Goal: Obtain resource: Download file/media

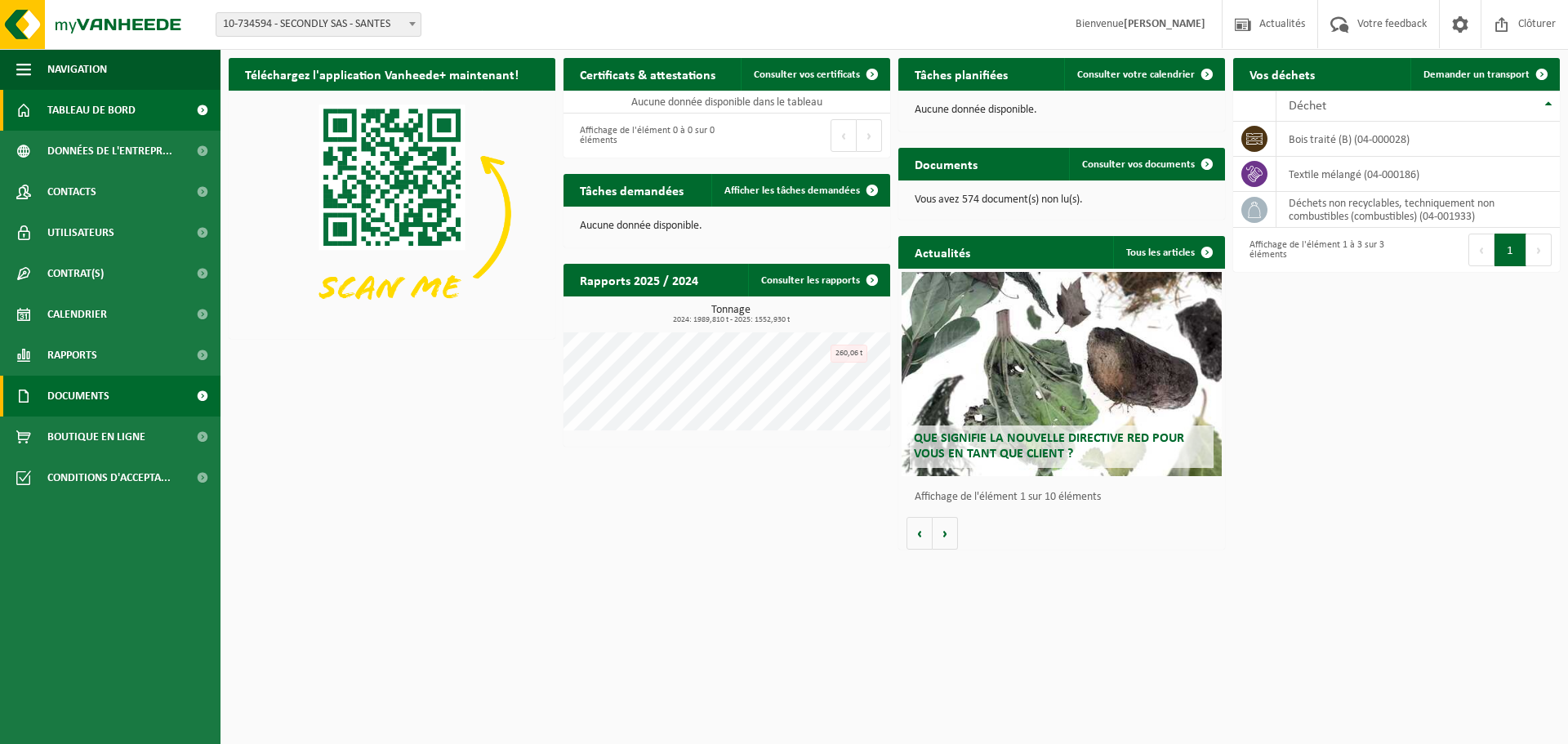
click at [63, 398] on span "Documents" at bounding box center [78, 397] width 62 height 41
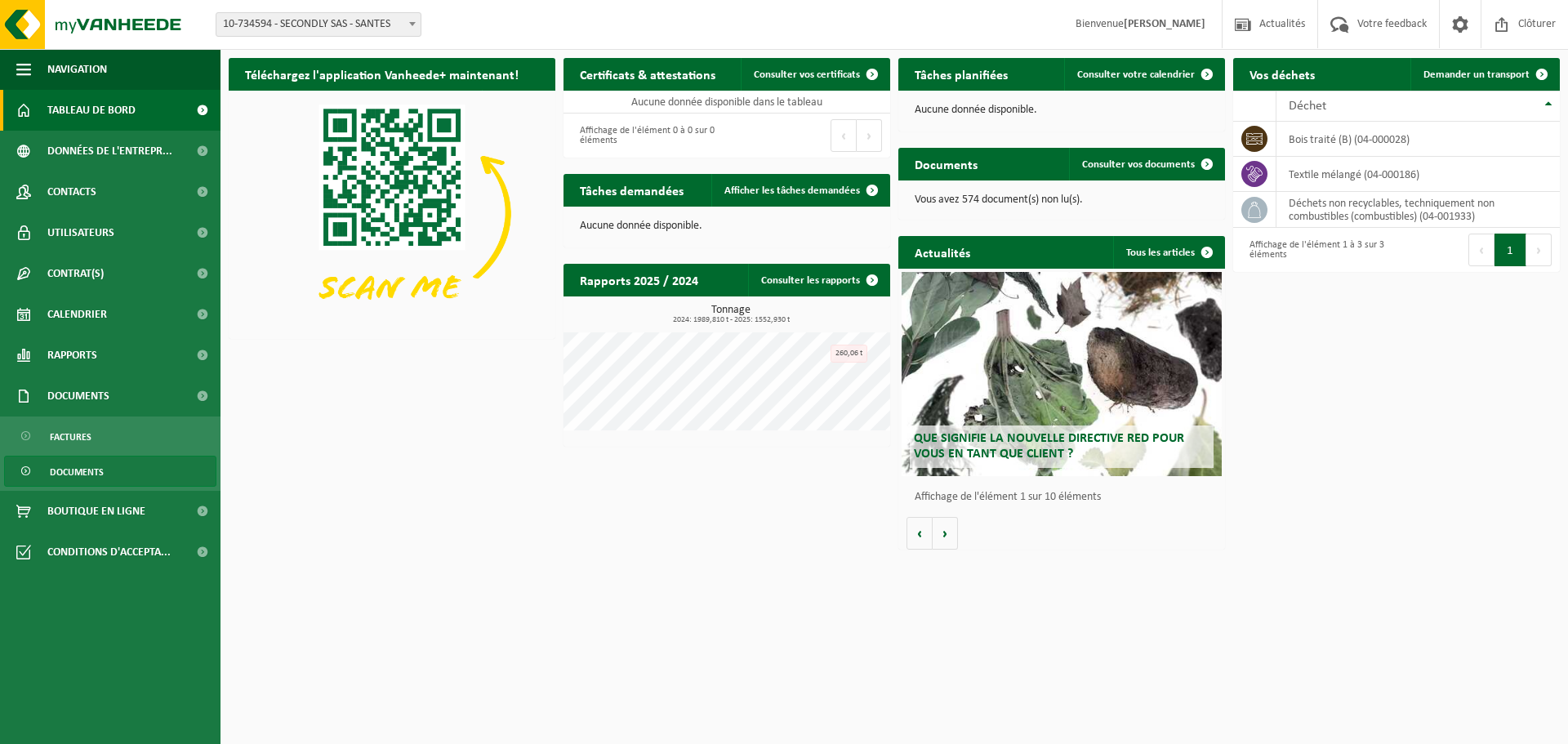
click at [70, 474] on span "Documents" at bounding box center [77, 472] width 54 height 31
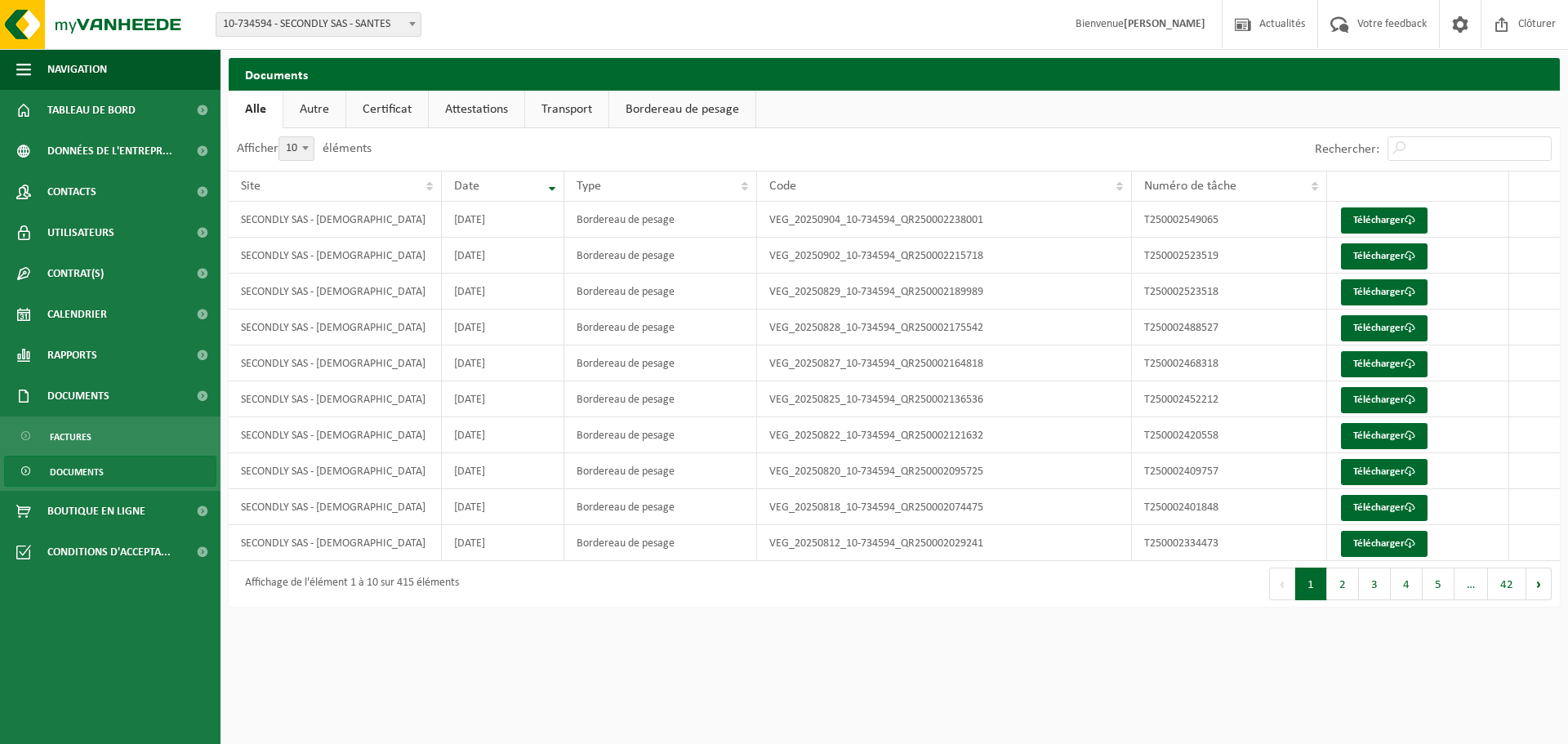
click at [332, 107] on link "Autre" at bounding box center [313, 109] width 62 height 38
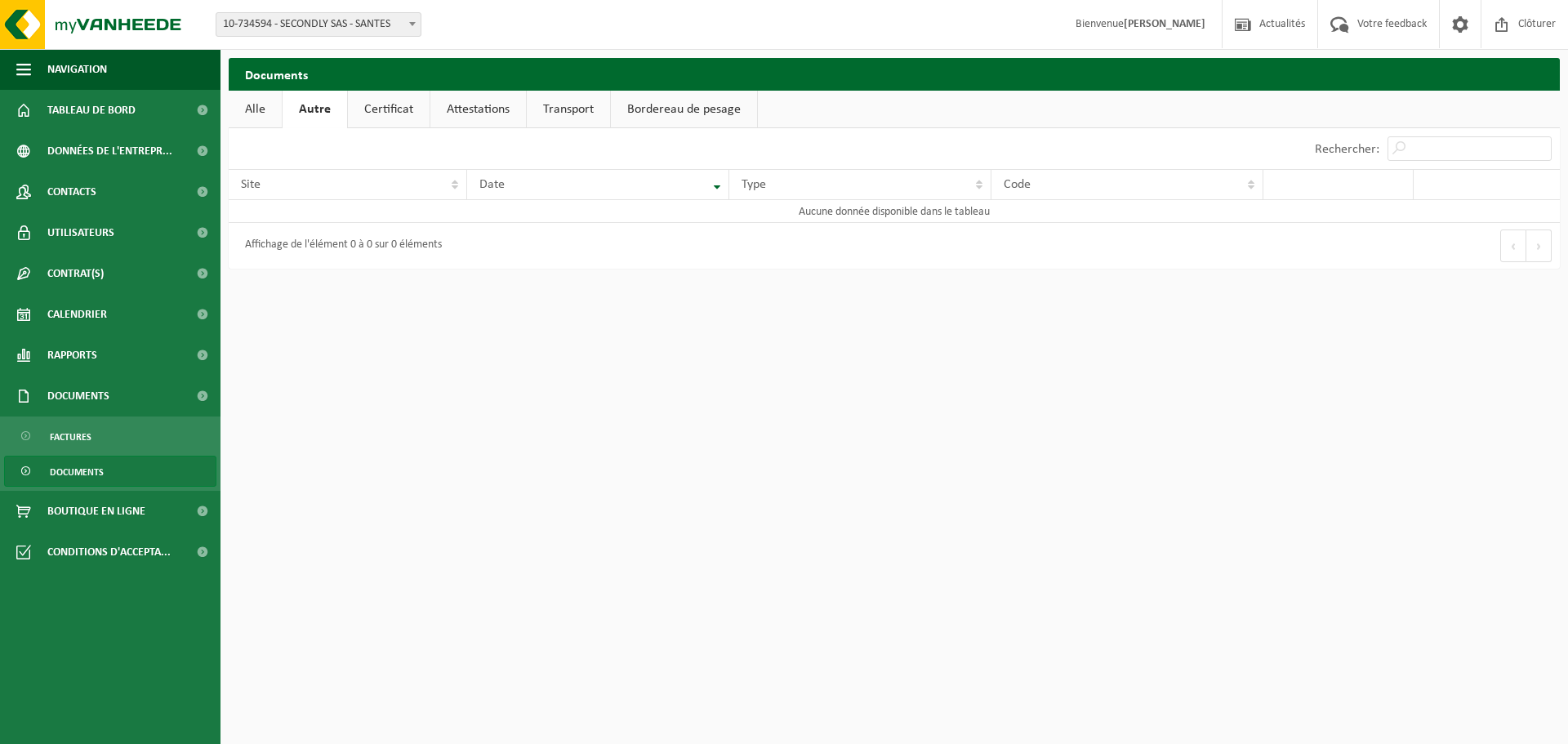
click at [387, 111] on link "Certificat" at bounding box center [388, 109] width 81 height 38
click at [443, 114] on link "Attestations" at bounding box center [476, 109] width 95 height 38
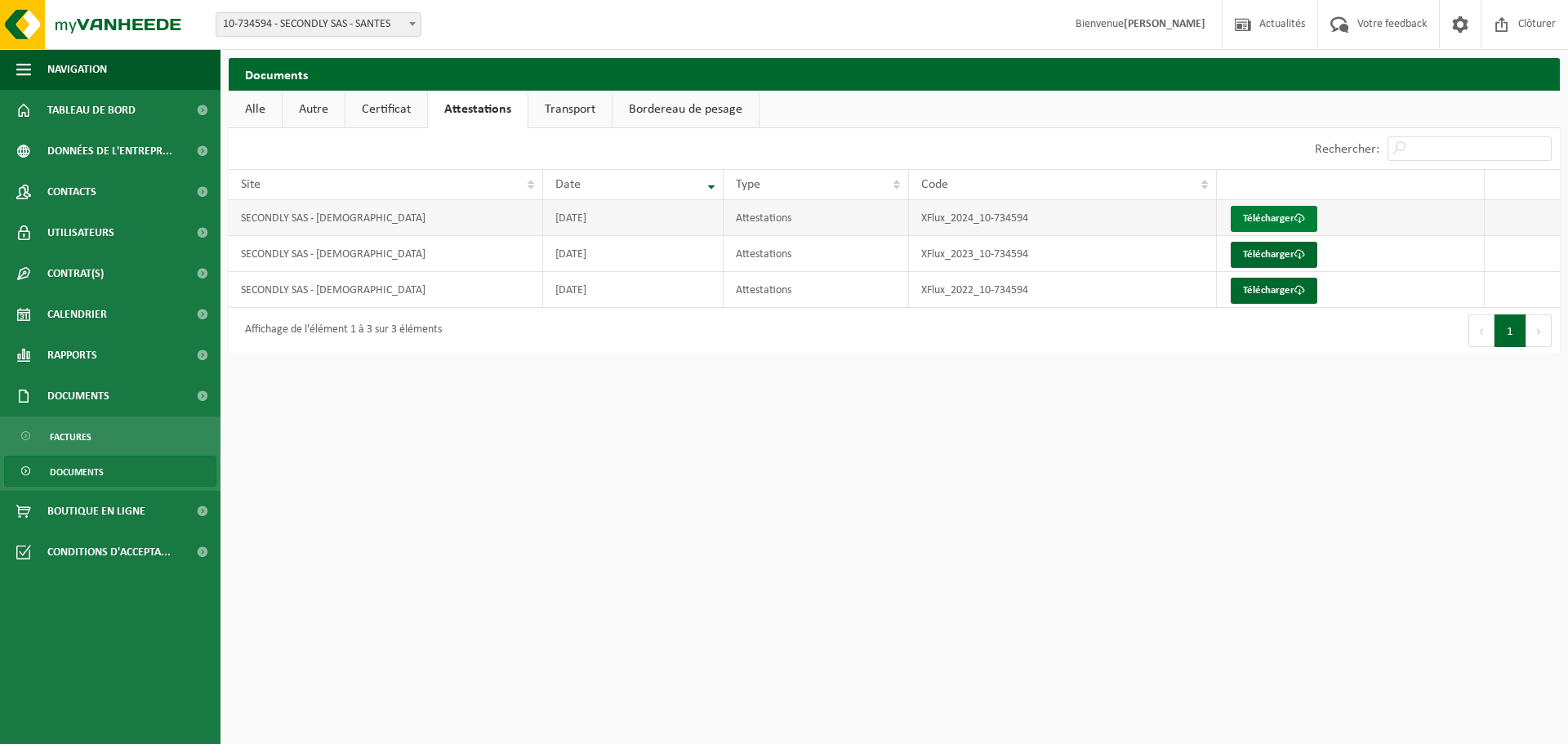
click at [1287, 220] on link "Télécharger" at bounding box center [1273, 219] width 86 height 26
click at [579, 107] on link "Transport" at bounding box center [569, 109] width 83 height 38
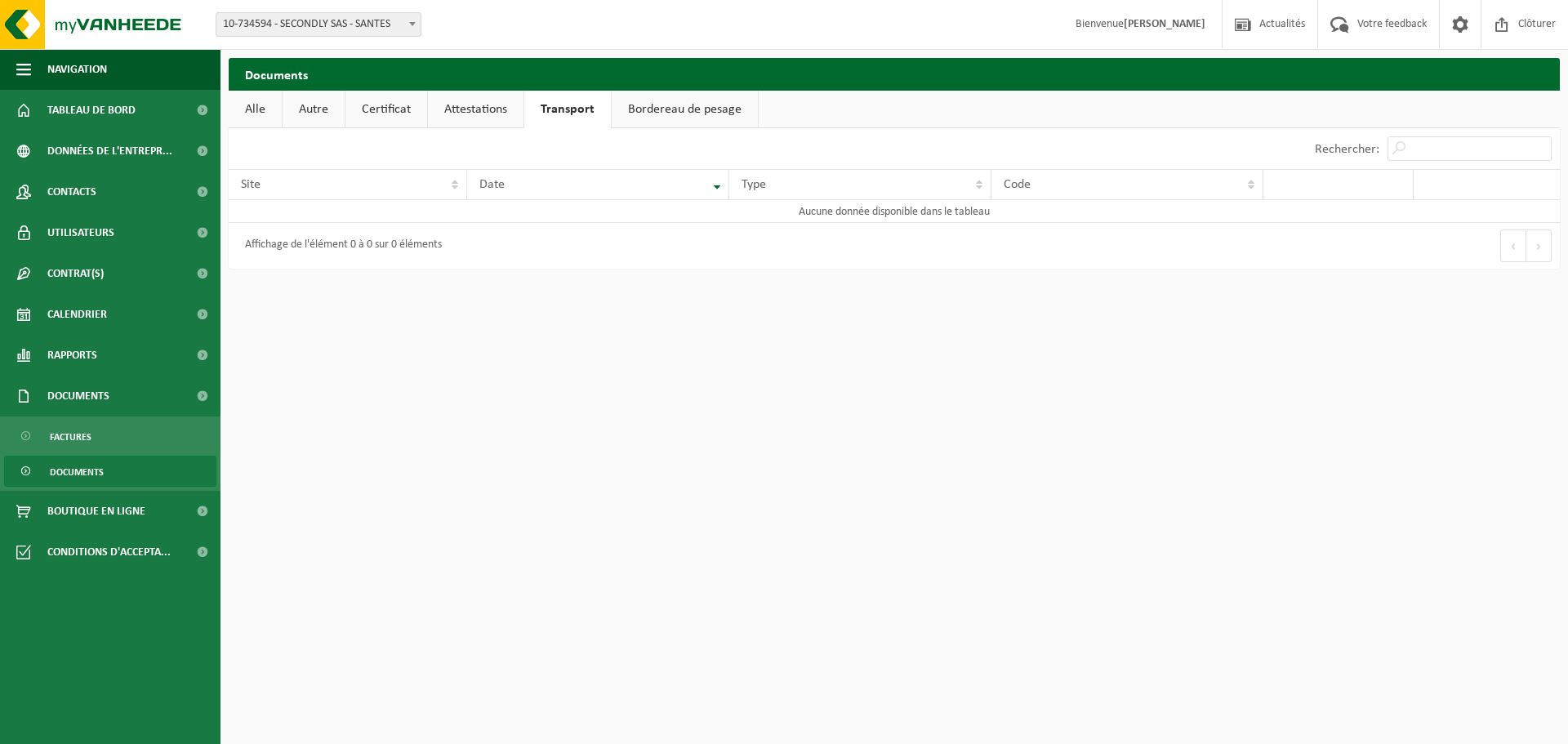
click at [684, 105] on link "Bordereau de pesage" at bounding box center [685, 109] width 146 height 38
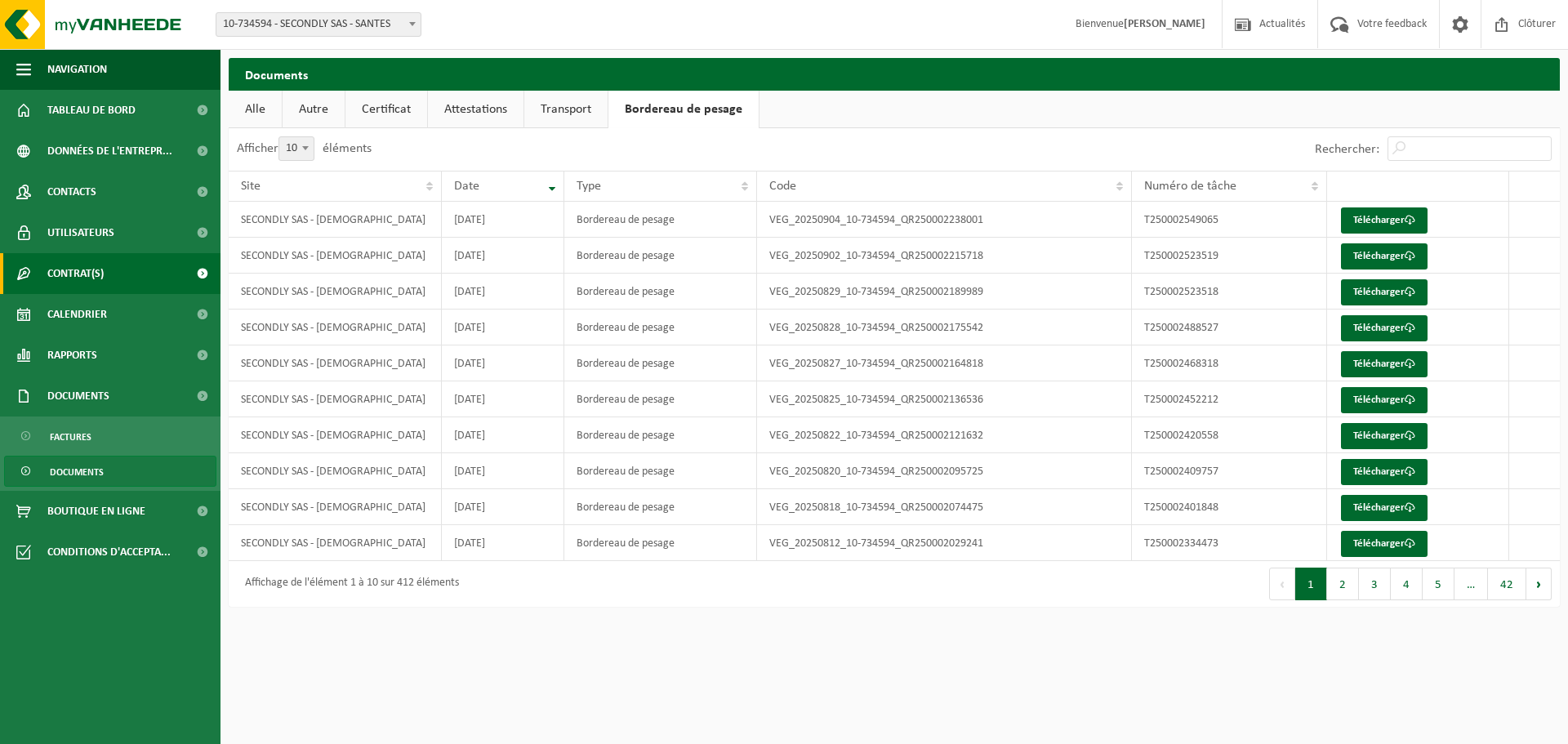
click at [162, 274] on link "Contrat(s)" at bounding box center [110, 274] width 220 height 41
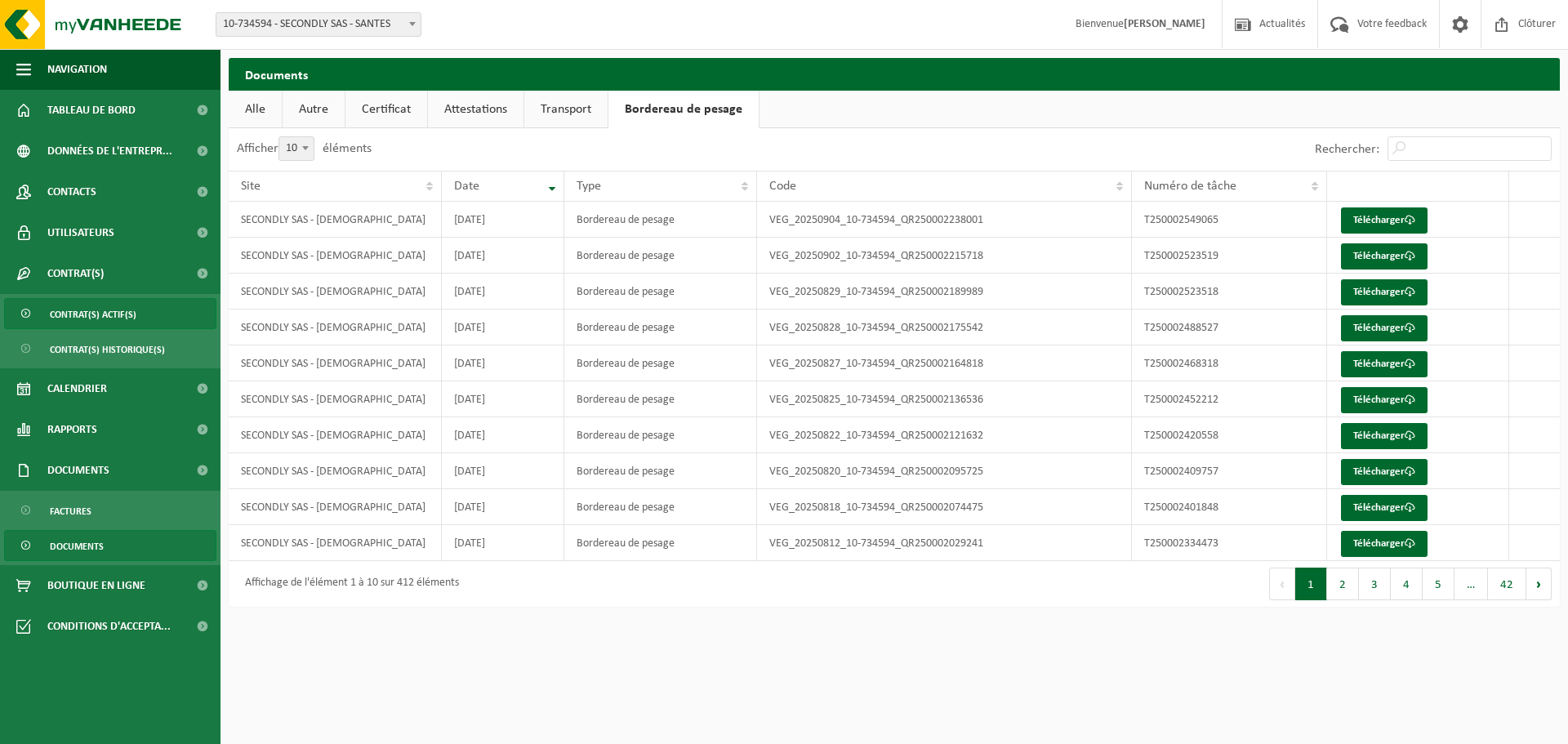
click at [104, 312] on span "Contrat(s) actif(s)" at bounding box center [93, 314] width 86 height 31
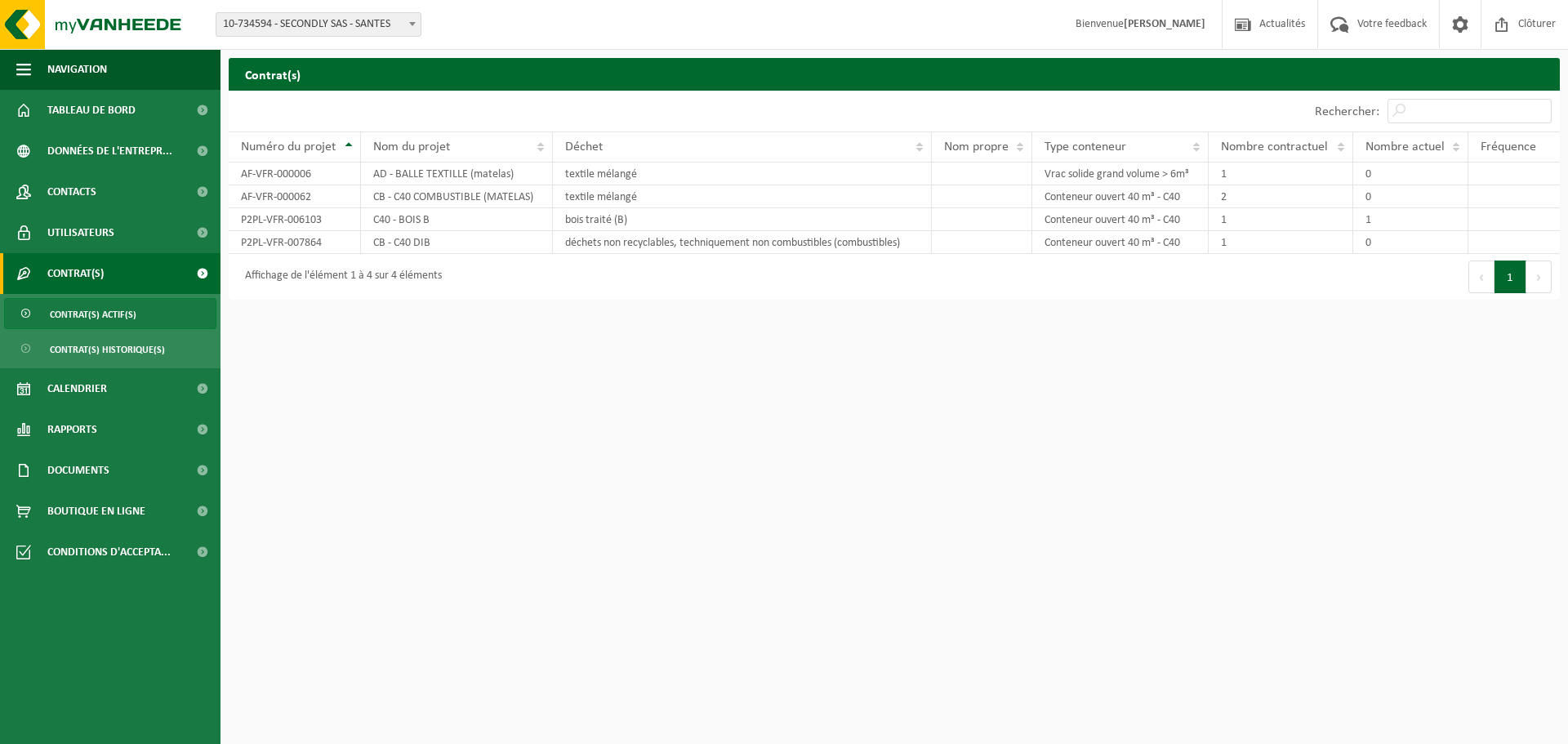
click at [114, 311] on span "Contrat(s) actif(s)" at bounding box center [93, 314] width 86 height 31
click at [109, 339] on span "Contrat(s) historique(s)" at bounding box center [108, 350] width 115 height 31
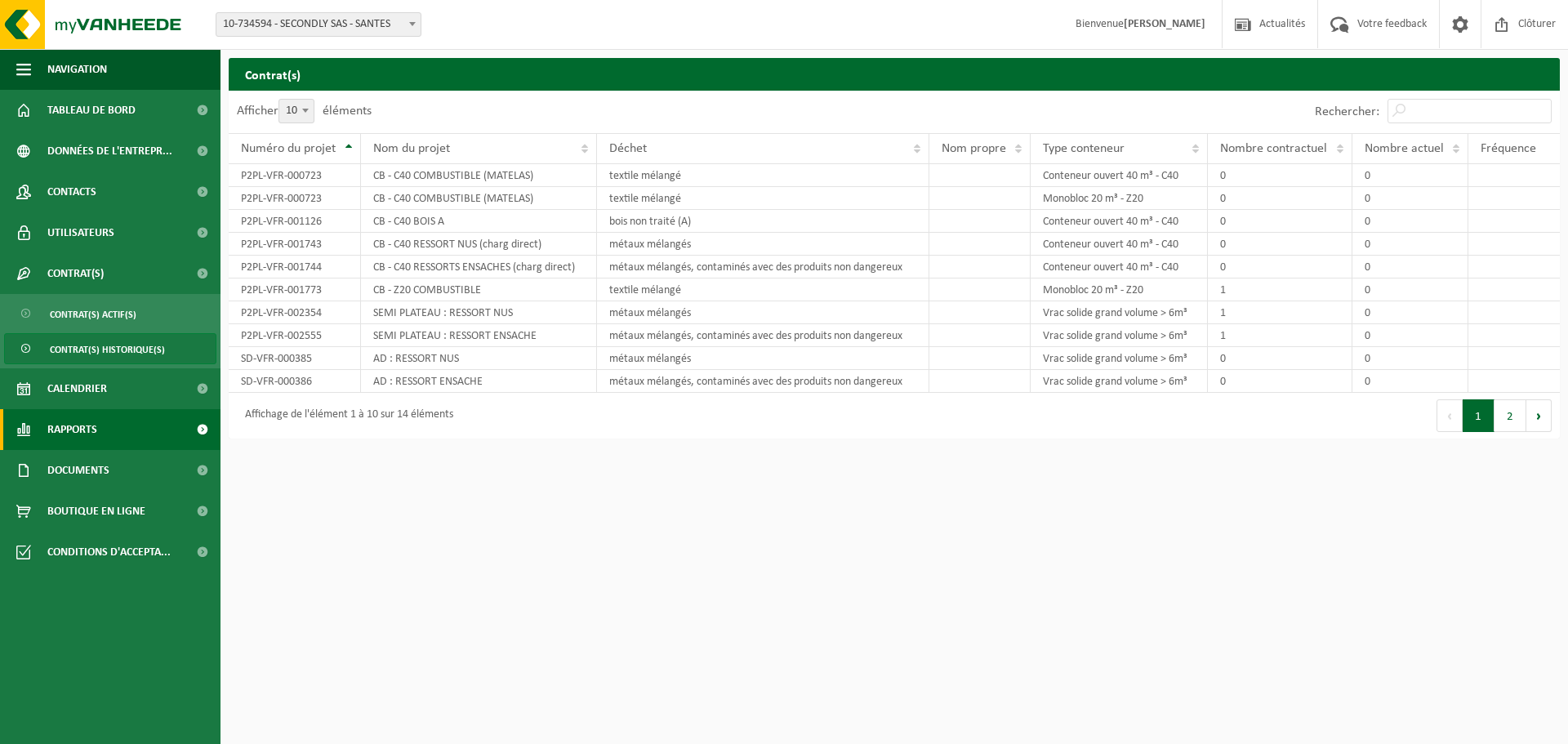
click at [127, 428] on link "Rapports" at bounding box center [110, 430] width 220 height 41
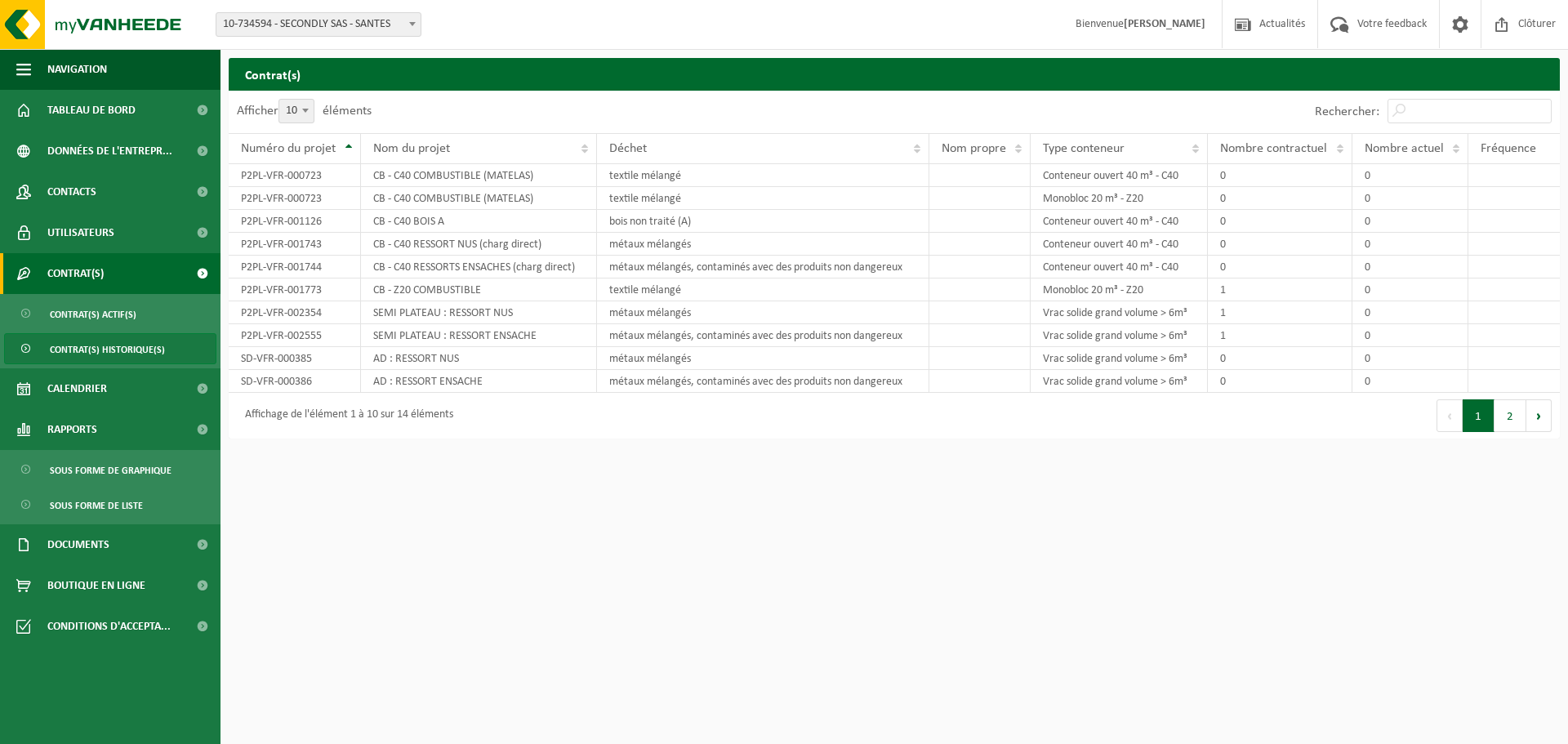
click at [137, 266] on link "Contrat(s)" at bounding box center [110, 274] width 220 height 41
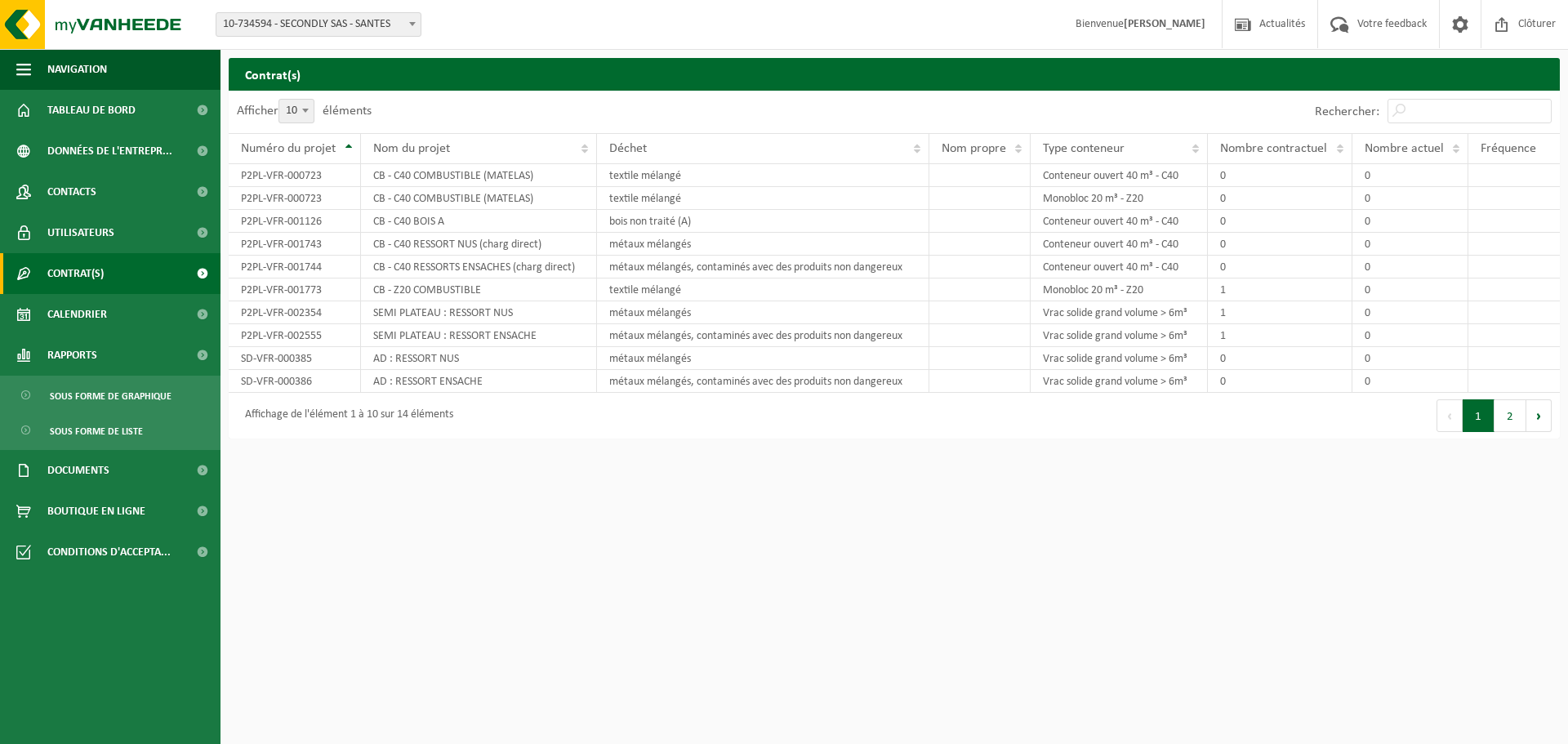
click at [205, 275] on span at bounding box center [202, 274] width 37 height 41
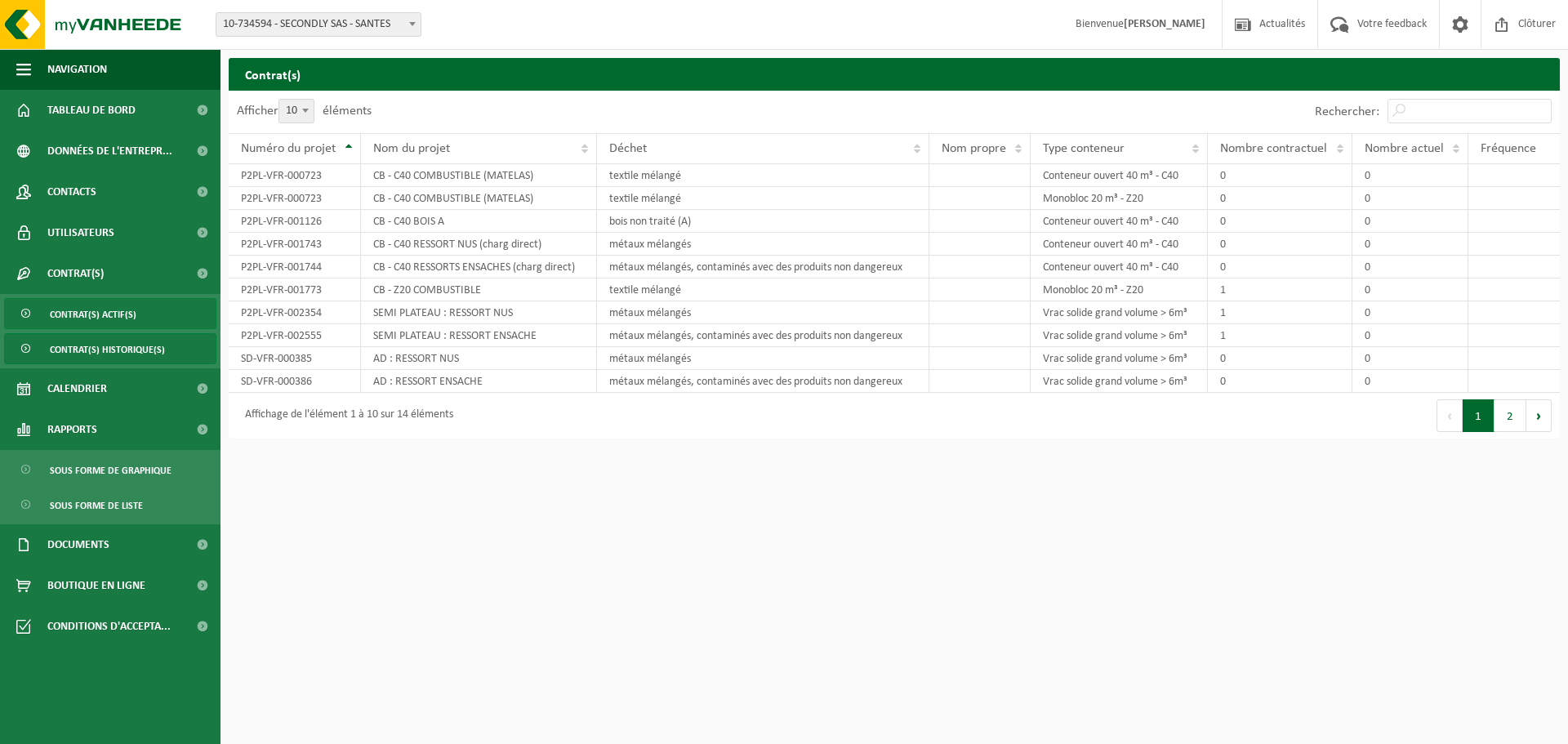
click at [81, 312] on span "Contrat(s) actif(s)" at bounding box center [93, 314] width 86 height 31
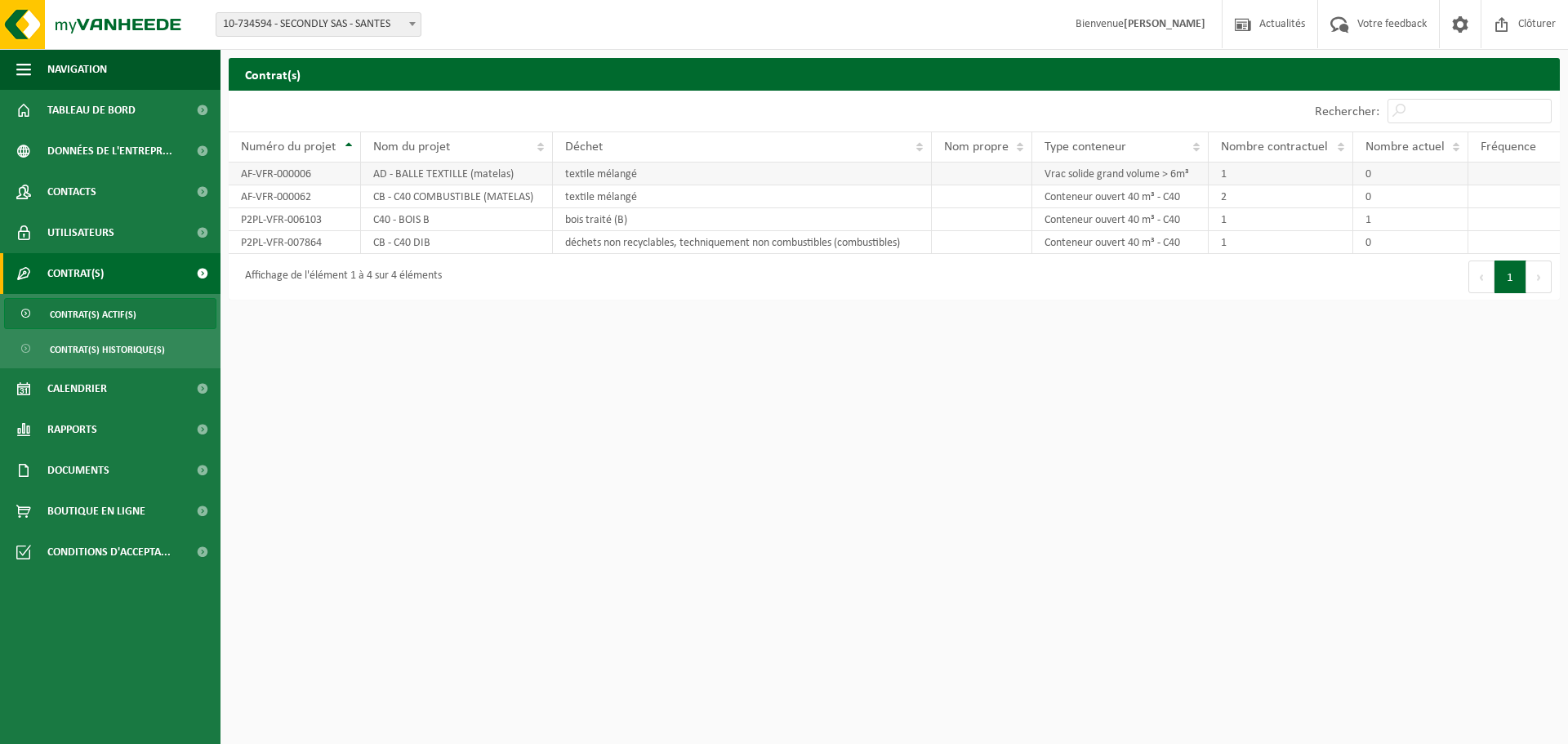
click at [272, 175] on td "AF-VFR-000006" at bounding box center [295, 174] width 132 height 23
click at [141, 482] on link "Documents" at bounding box center [110, 471] width 220 height 41
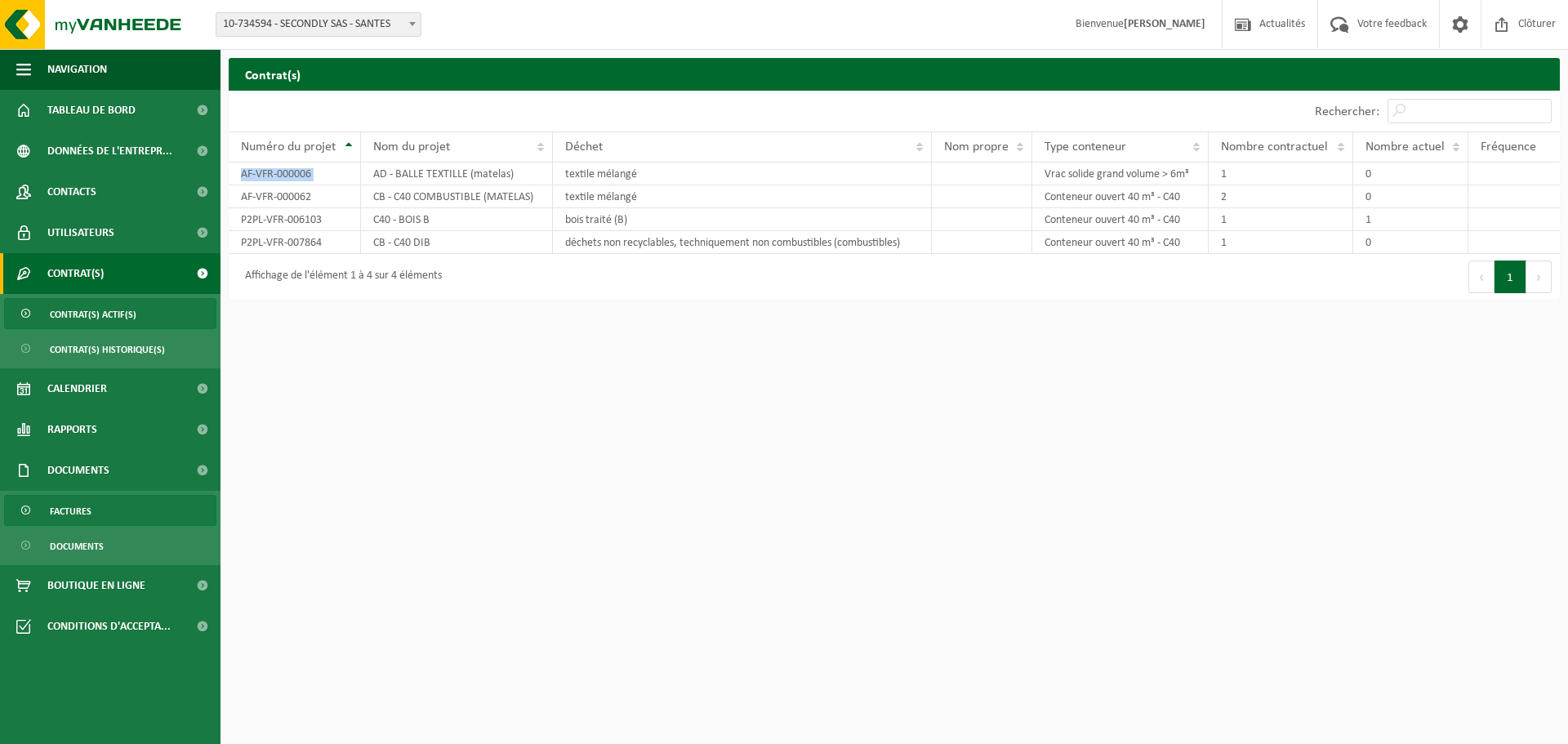
click at [75, 518] on span "Factures" at bounding box center [71, 512] width 42 height 31
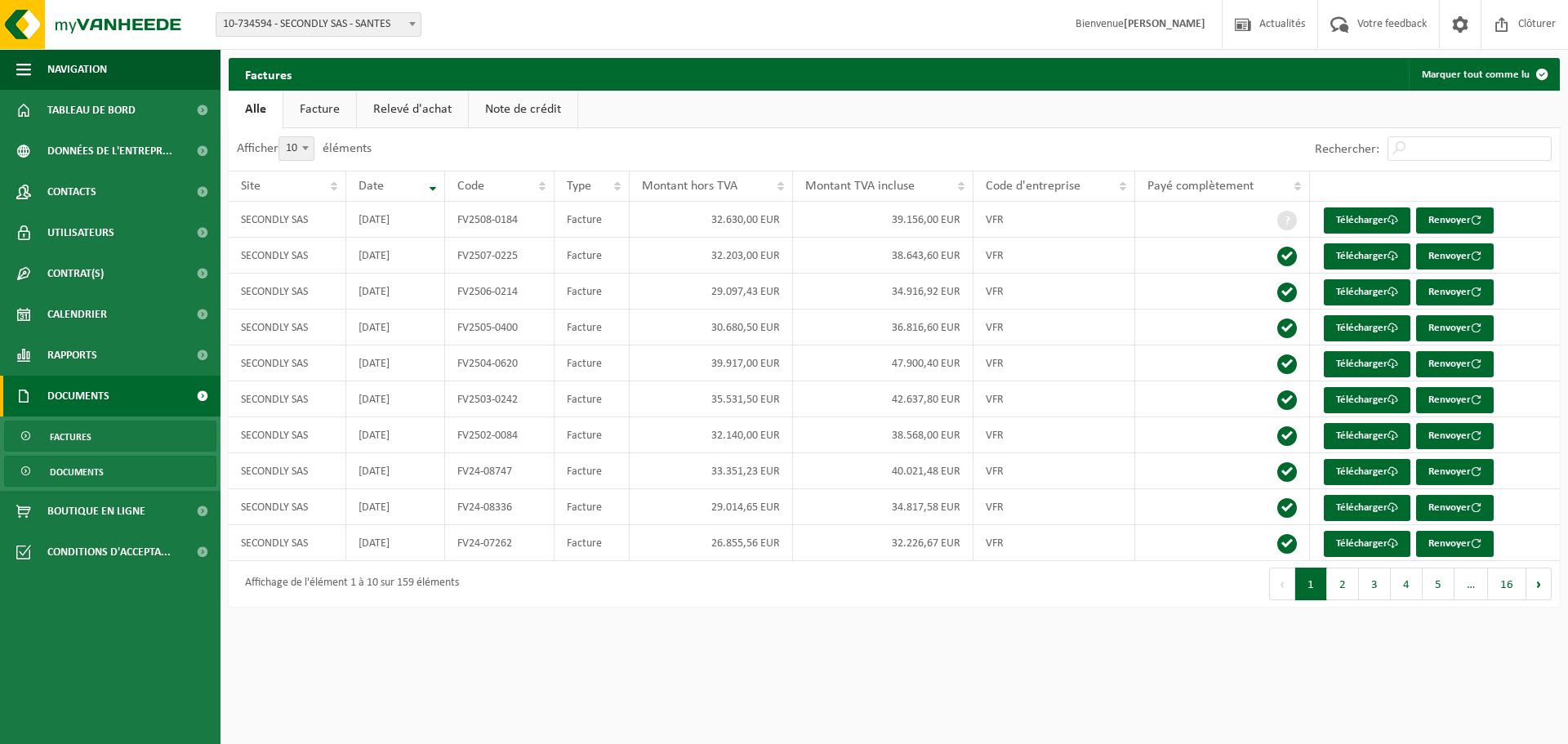
click at [78, 473] on span "Documents" at bounding box center [77, 472] width 54 height 31
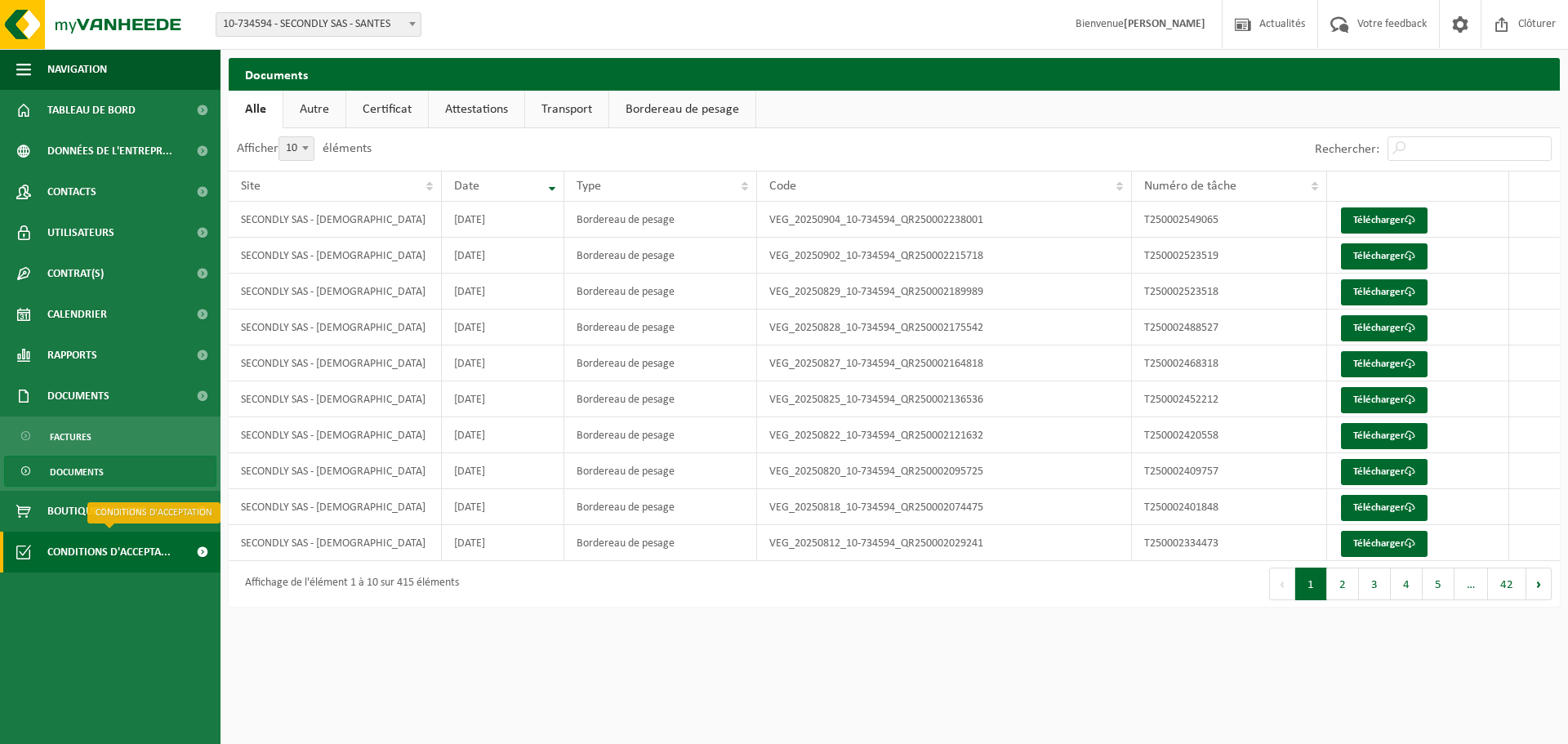
click at [90, 551] on span "Conditions d'accepta..." at bounding box center [109, 552] width 123 height 41
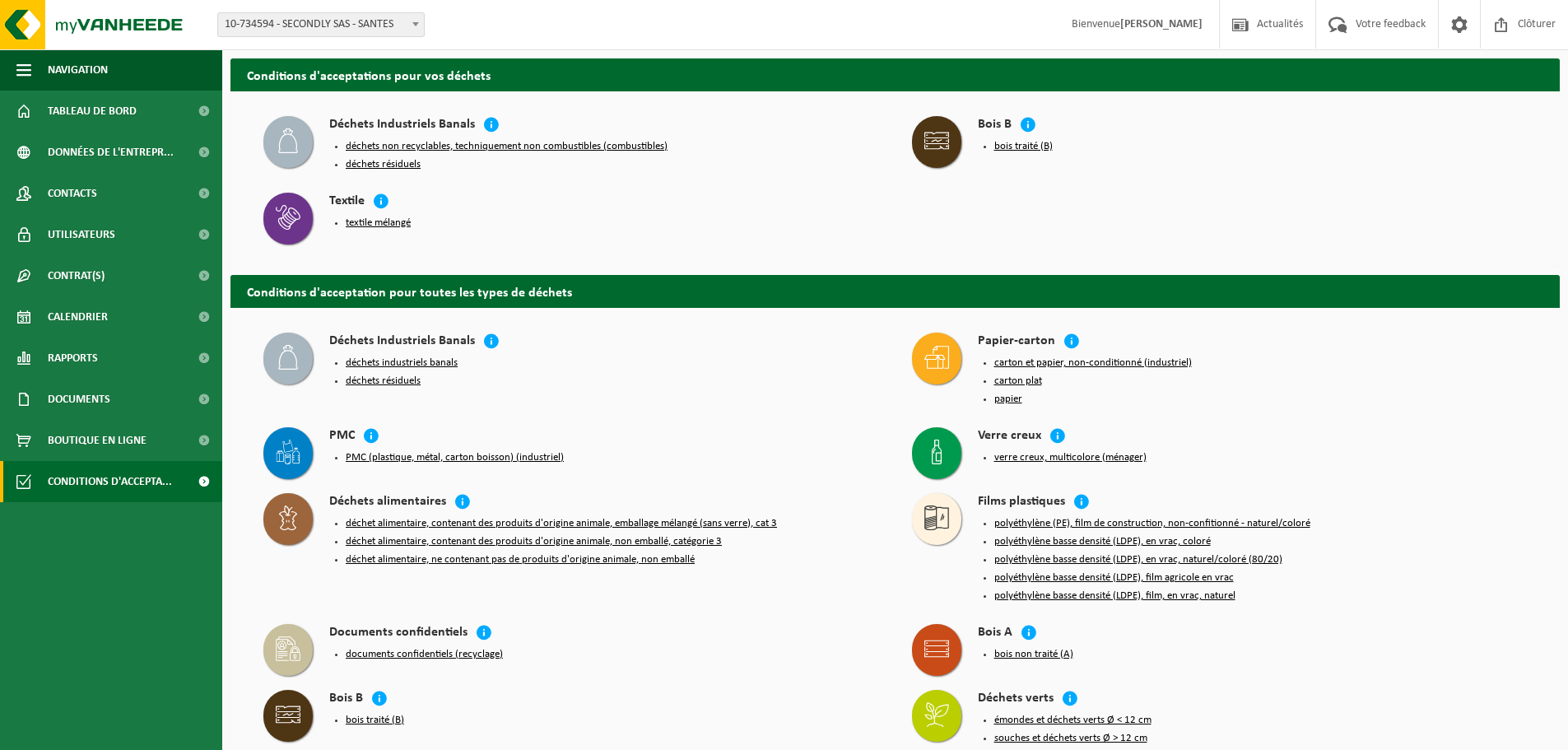
click at [502, 237] on div "Textile textile mélangé" at bounding box center [571, 217] width 632 height 66
click at [395, 222] on button "textile mélangé" at bounding box center [378, 223] width 65 height 13
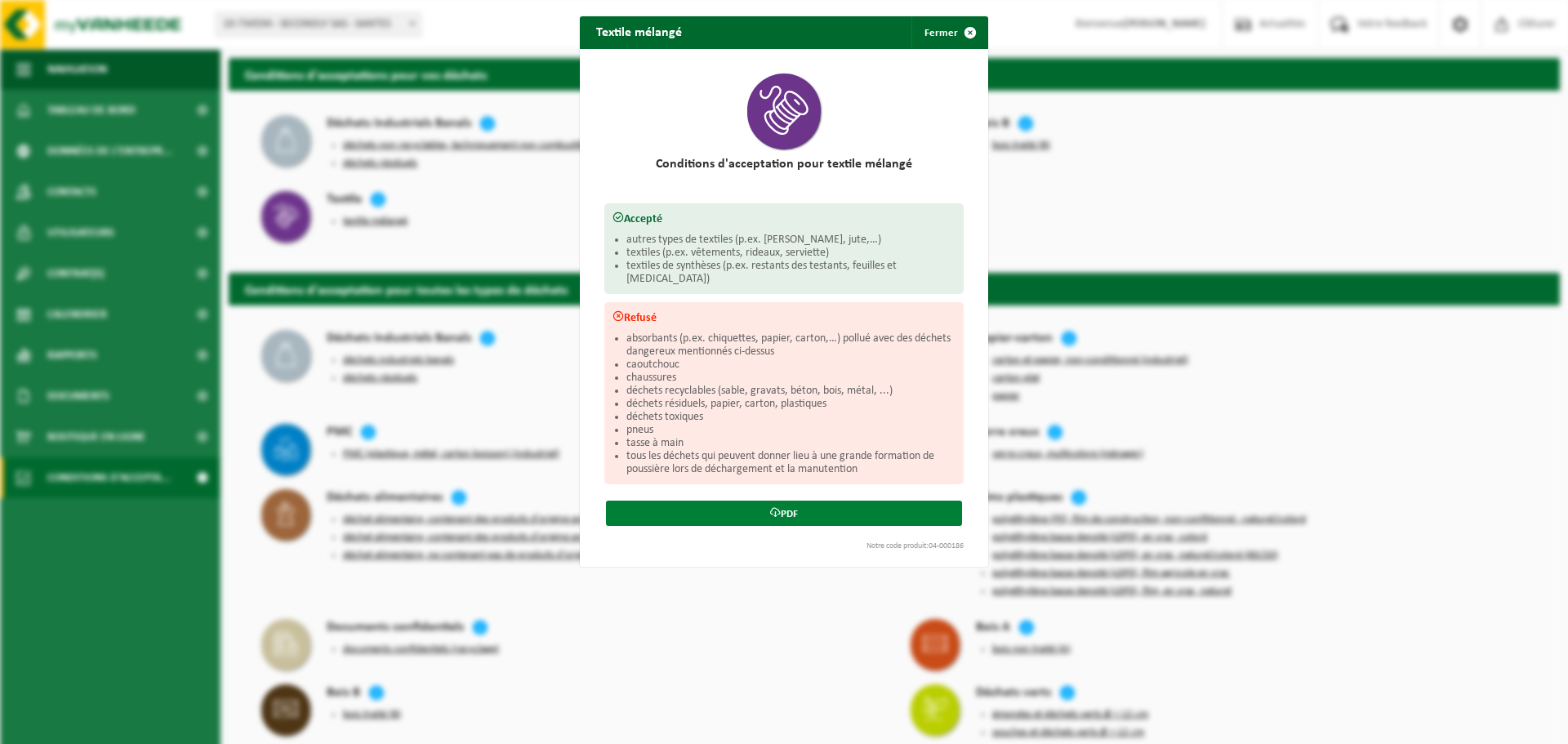
click at [788, 501] on link "PDF" at bounding box center [784, 514] width 356 height 26
click at [960, 29] on span "button" at bounding box center [971, 33] width 33 height 33
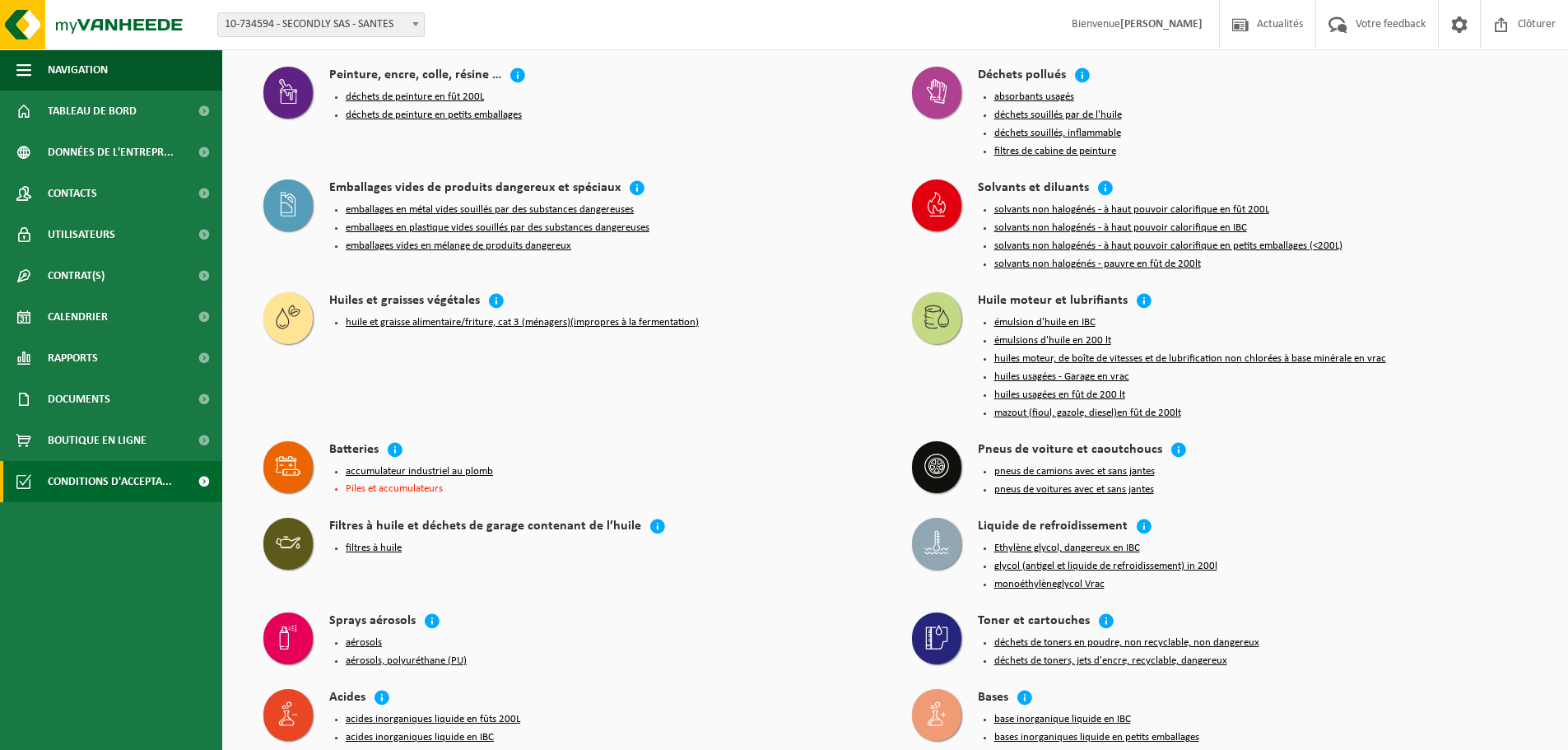
scroll to position [1435, 0]
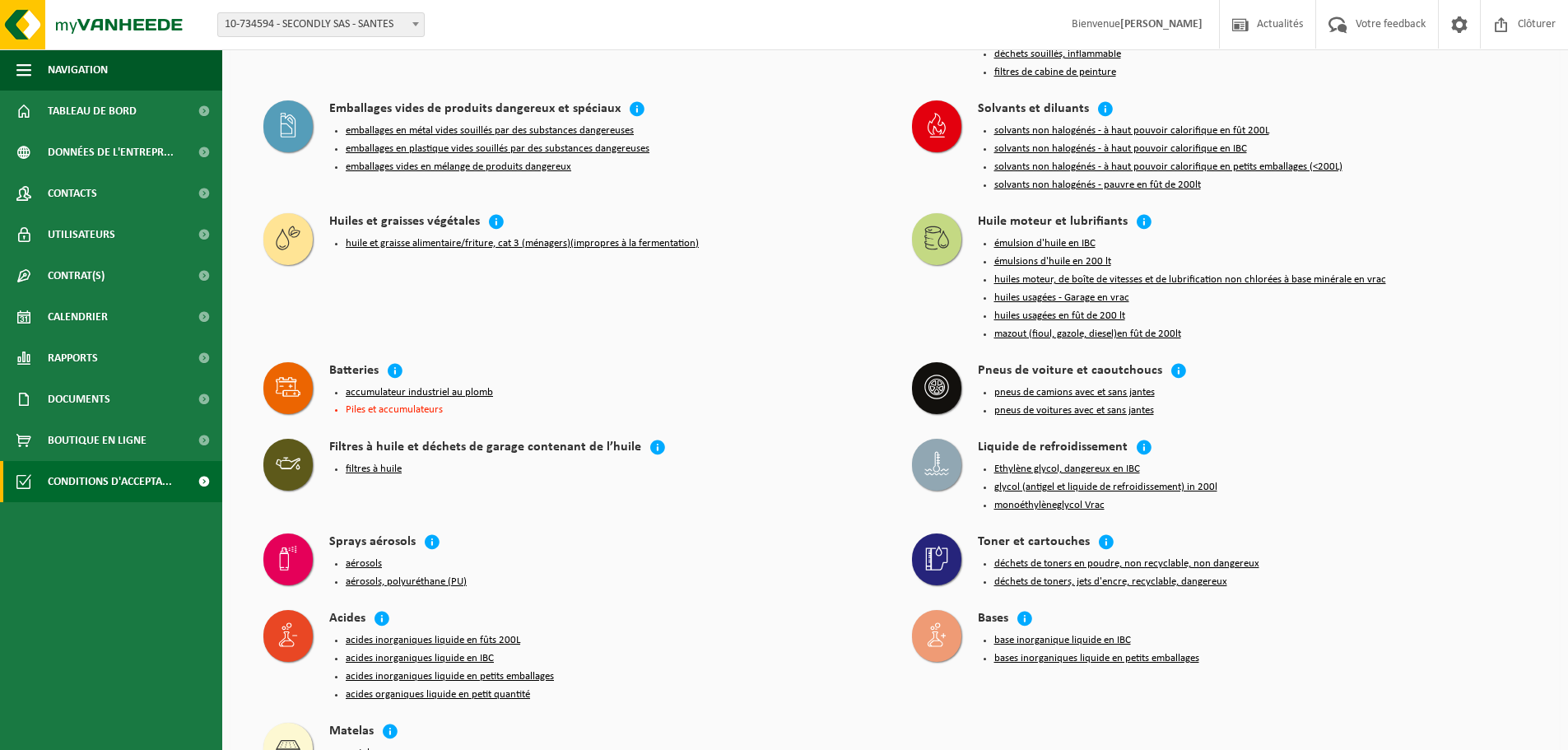
click at [357, 747] on button "matelas" at bounding box center [362, 753] width 33 height 13
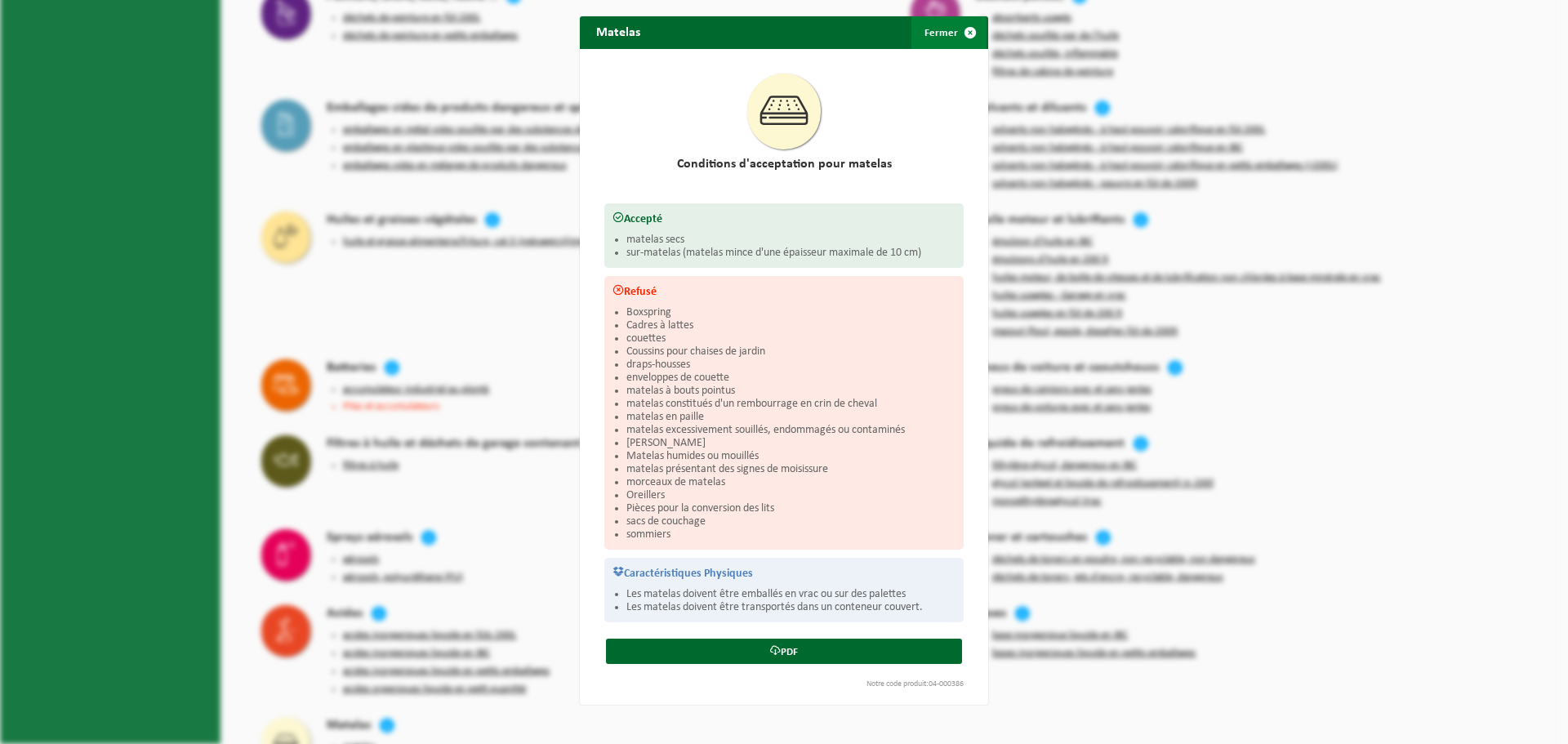
click at [965, 38] on span "button" at bounding box center [971, 33] width 33 height 33
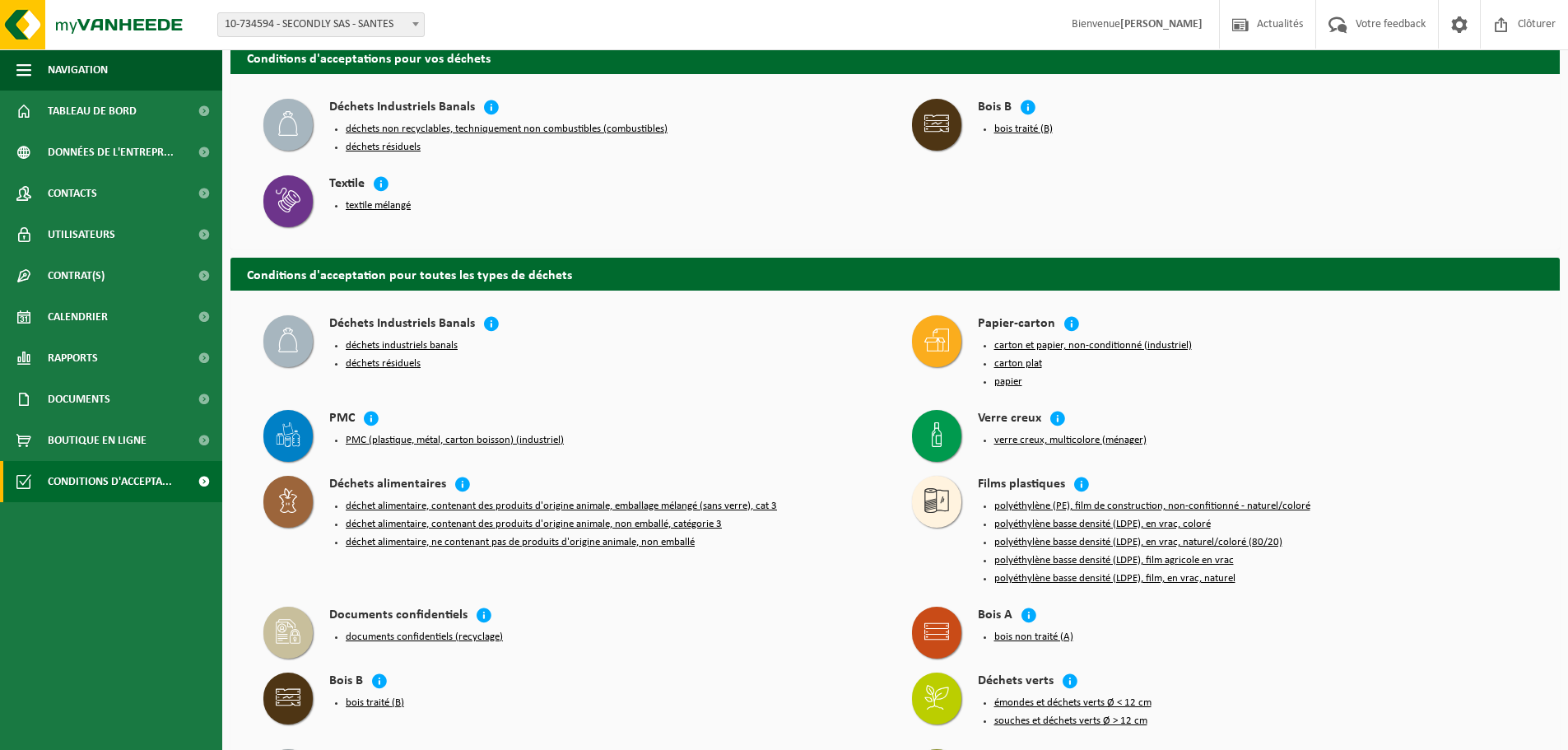
scroll to position [0, 0]
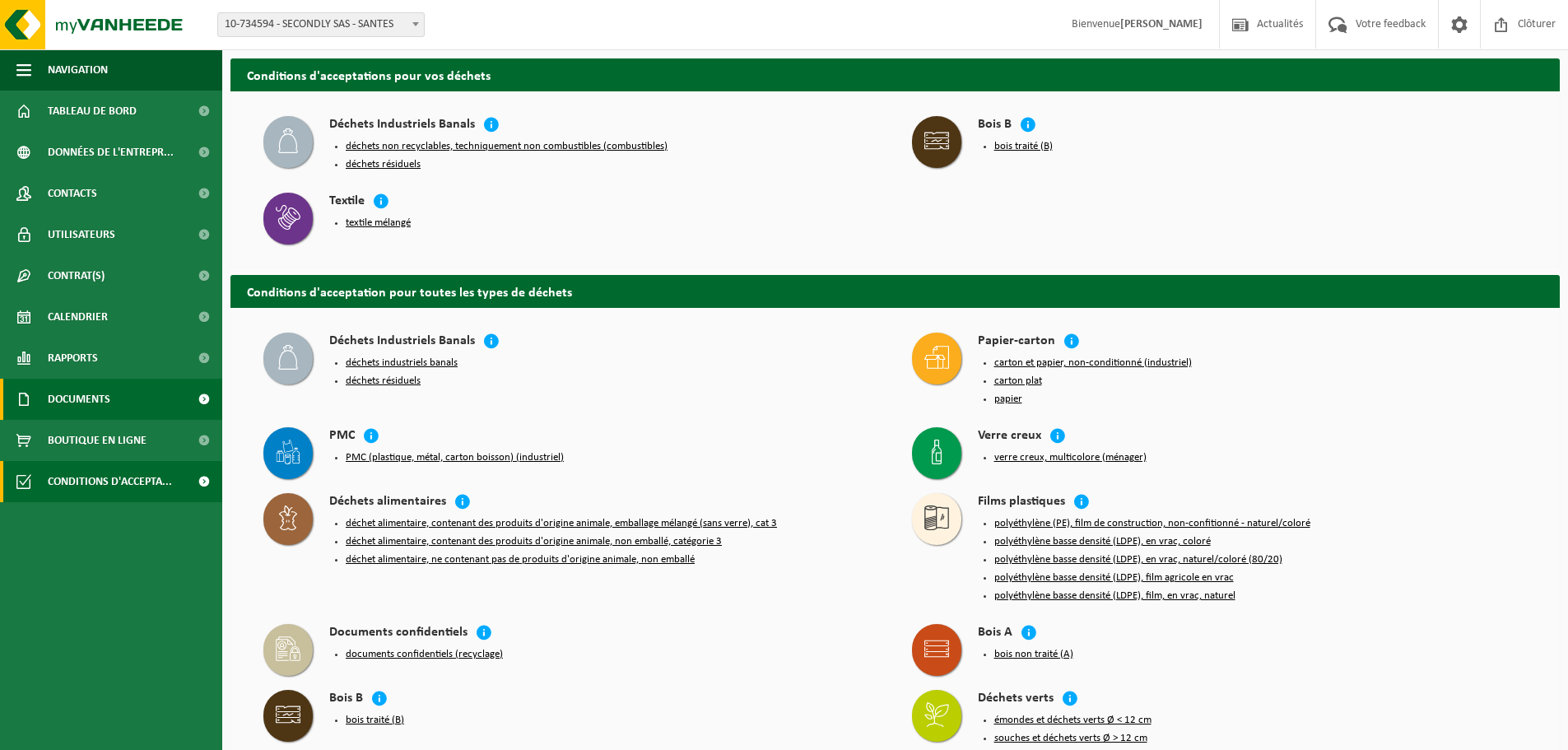
click at [90, 391] on span "Documents" at bounding box center [79, 400] width 62 height 41
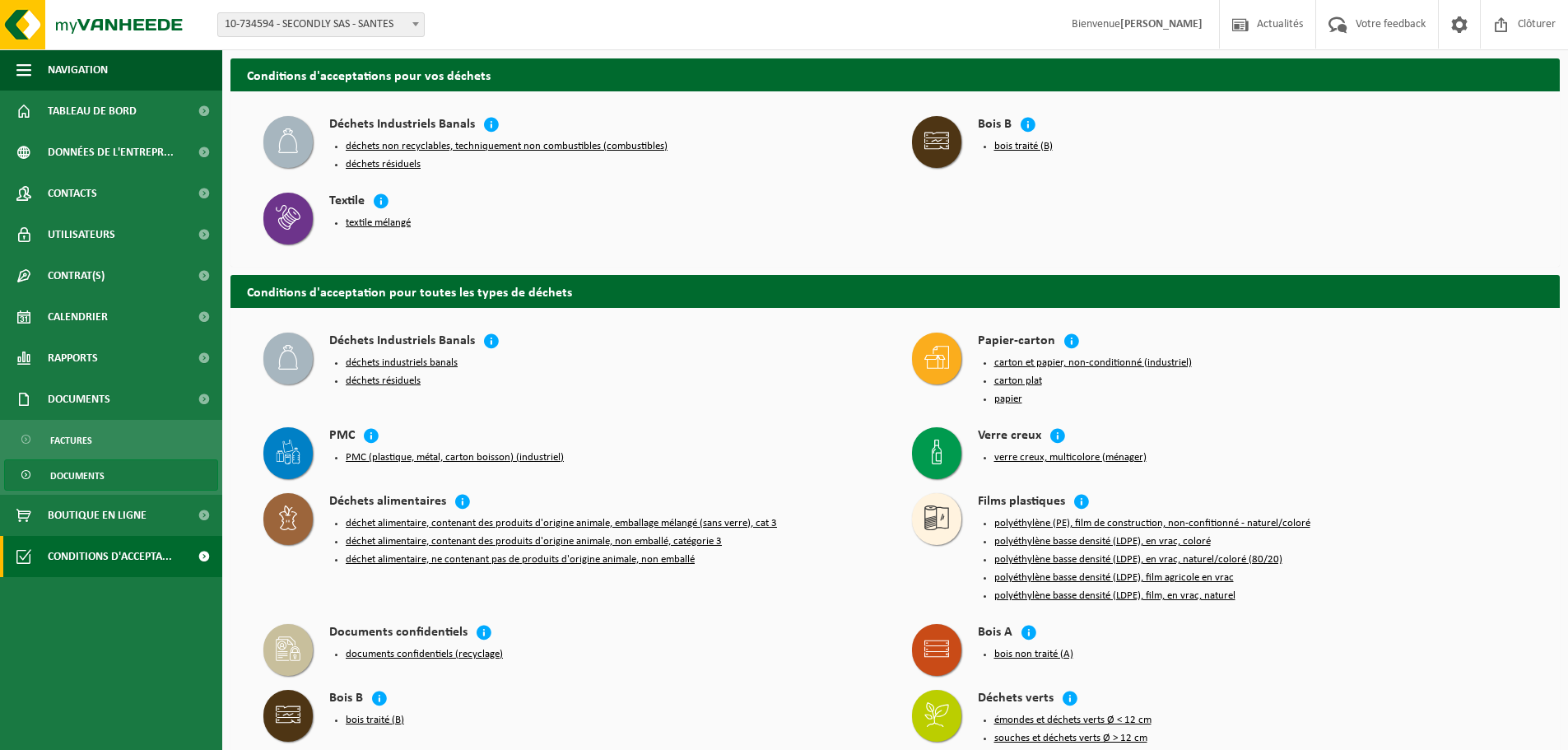
click at [87, 470] on span "Documents" at bounding box center [78, 476] width 55 height 32
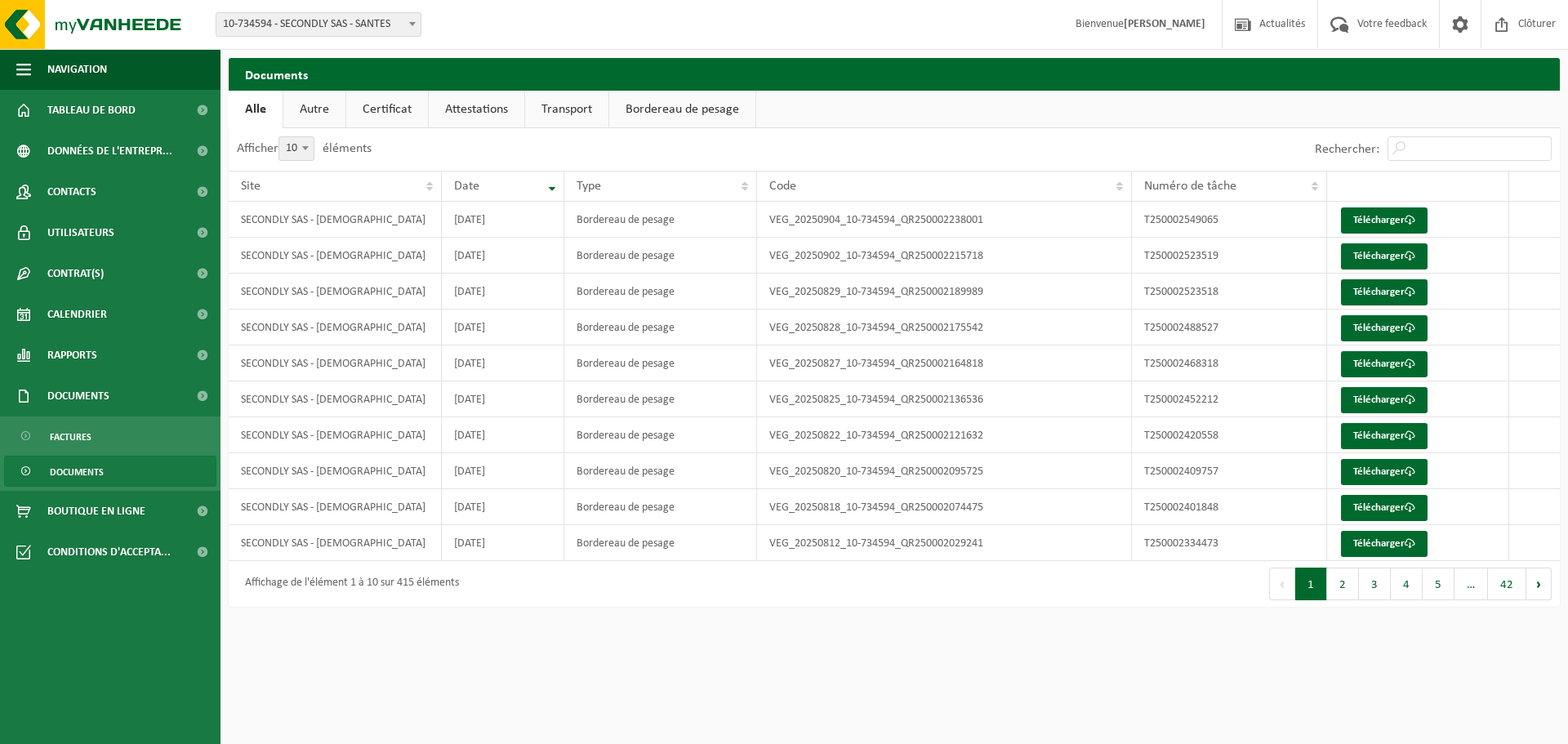
click at [373, 117] on link "Certificat" at bounding box center [387, 109] width 81 height 38
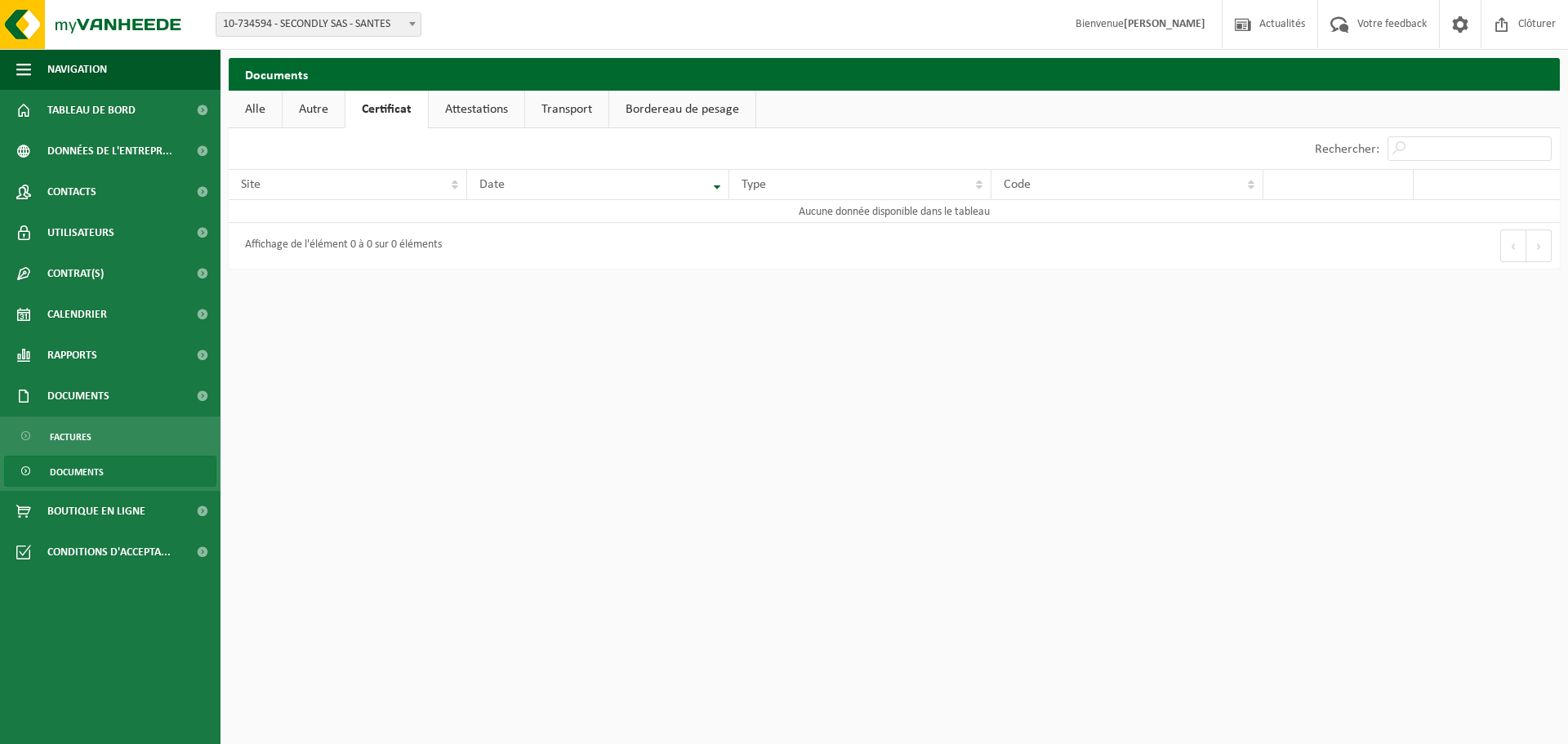
click at [439, 118] on link "Attestations" at bounding box center [476, 109] width 95 height 38
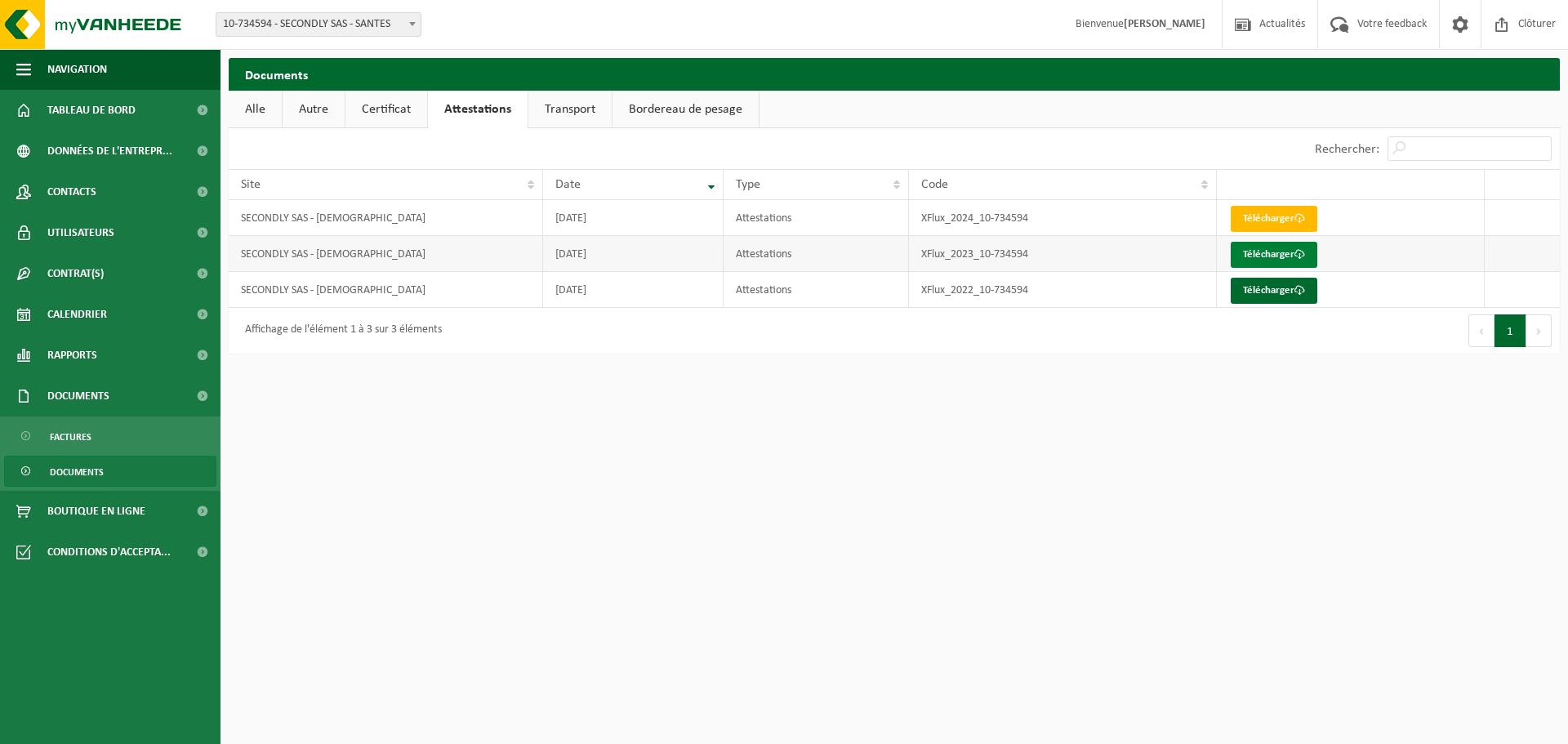
click at [1248, 255] on link "Télécharger" at bounding box center [1273, 255] width 86 height 26
click at [1260, 291] on link "Télécharger" at bounding box center [1273, 291] width 86 height 26
click at [561, 95] on link "Transport" at bounding box center [569, 109] width 83 height 38
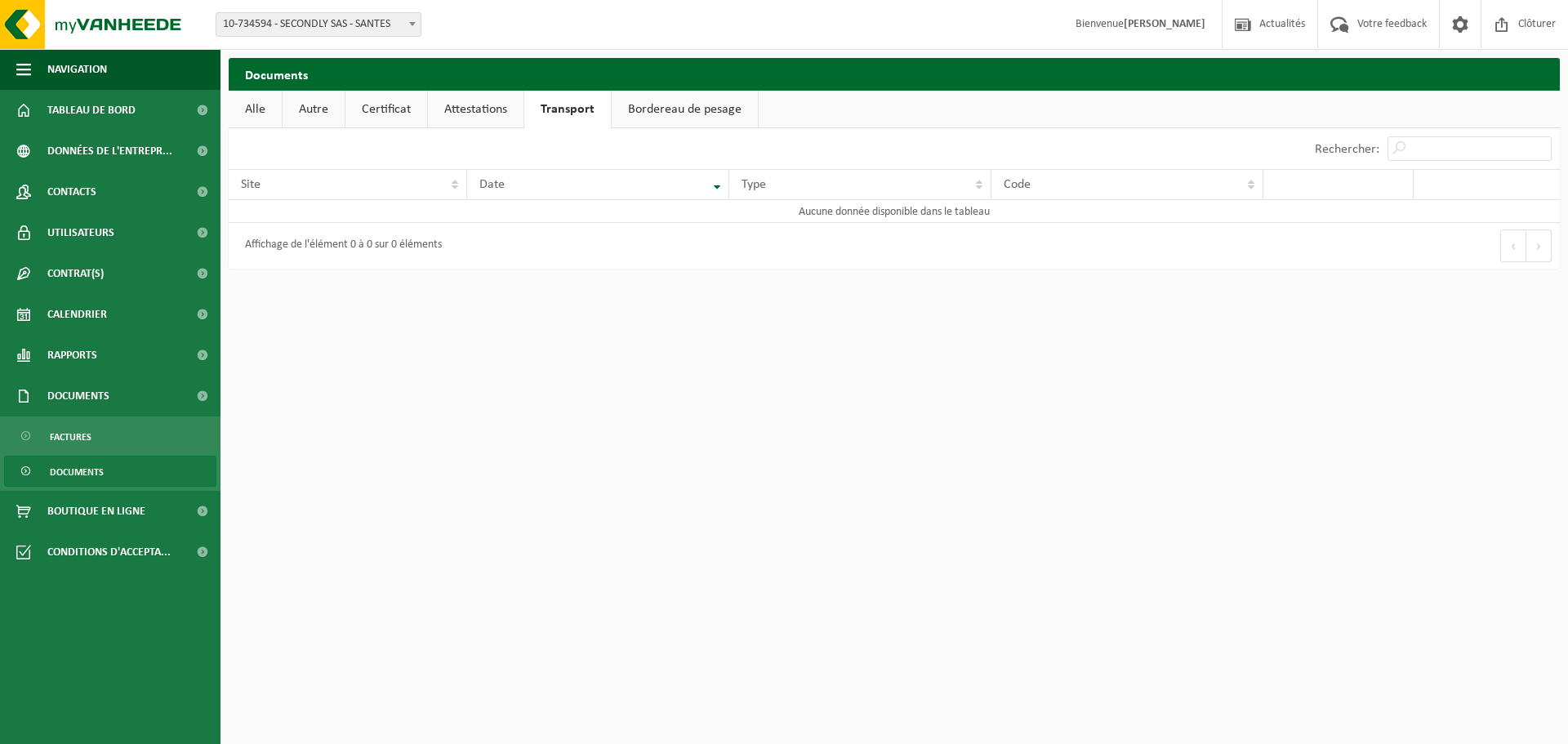
click at [684, 115] on link "Bordereau de pesage" at bounding box center [685, 109] width 146 height 38
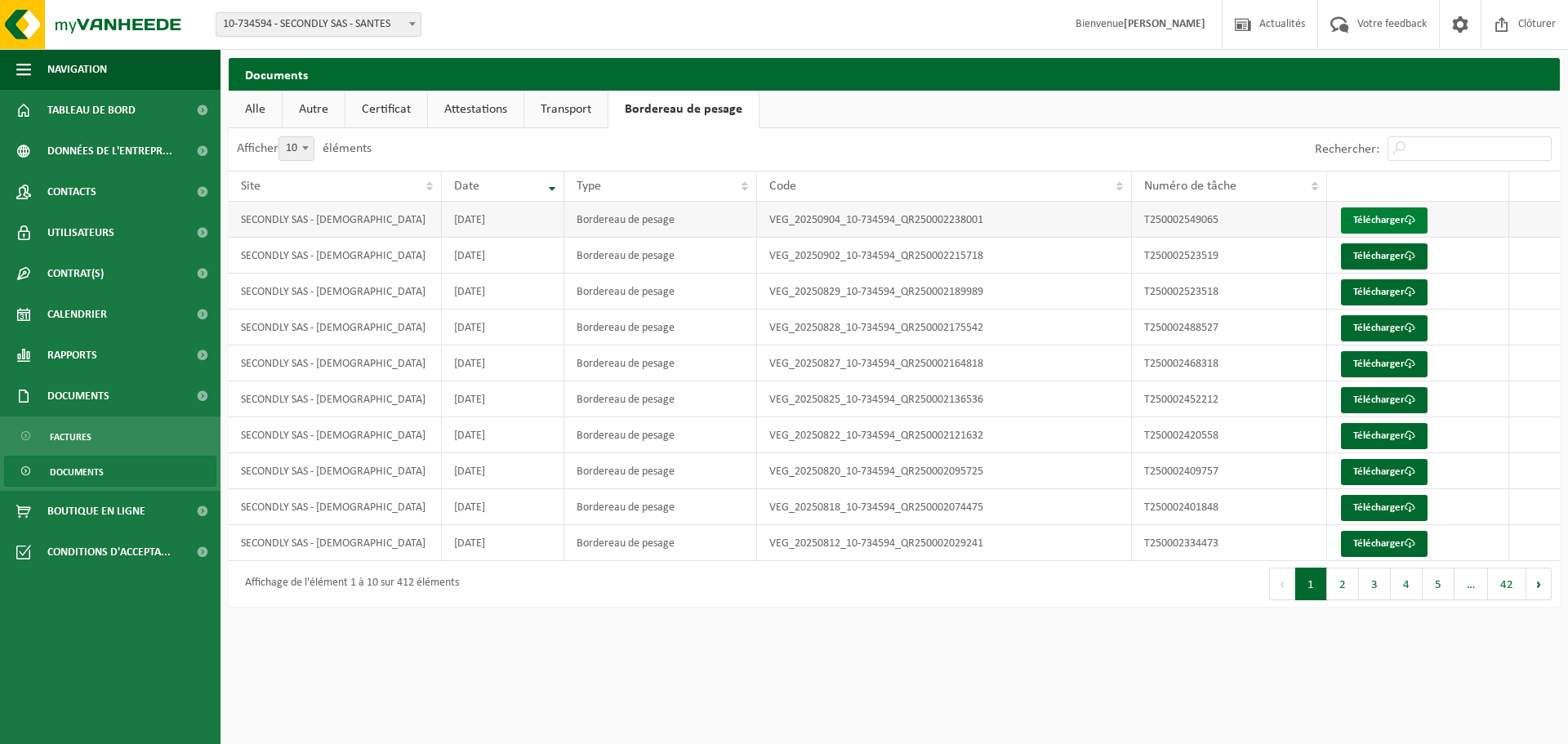
click at [1359, 216] on link "Télécharger" at bounding box center [1384, 221] width 86 height 26
